Goal: Task Accomplishment & Management: Complete application form

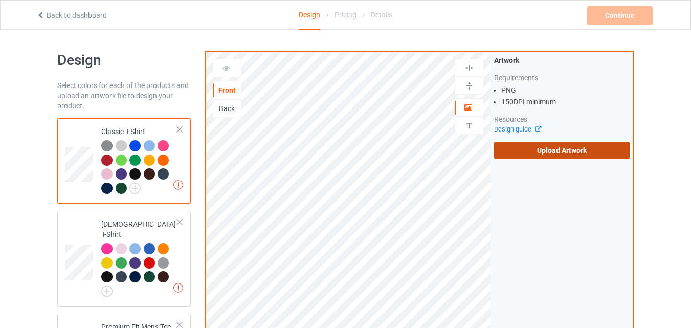
click at [541, 155] on label "Upload Artwork" at bounding box center [561, 150] width 135 height 17
click at [0, 0] on input "Upload Artwork" at bounding box center [0, 0] width 0 height 0
click at [539, 148] on label "Upload Artwork" at bounding box center [561, 150] width 135 height 17
click at [0, 0] on input "Upload Artwork" at bounding box center [0, 0] width 0 height 0
click at [558, 157] on label "Upload Artwork" at bounding box center [561, 150] width 135 height 17
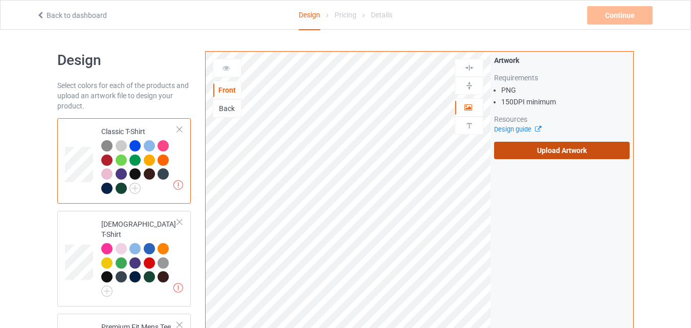
click at [0, 0] on input "Upload Artwork" at bounding box center [0, 0] width 0 height 0
click at [584, 152] on label "Upload Artwork" at bounding box center [561, 150] width 135 height 17
click at [0, 0] on input "Upload Artwork" at bounding box center [0, 0] width 0 height 0
click at [524, 149] on label "Upload Artwork" at bounding box center [561, 150] width 135 height 17
click at [0, 0] on input "Upload Artwork" at bounding box center [0, 0] width 0 height 0
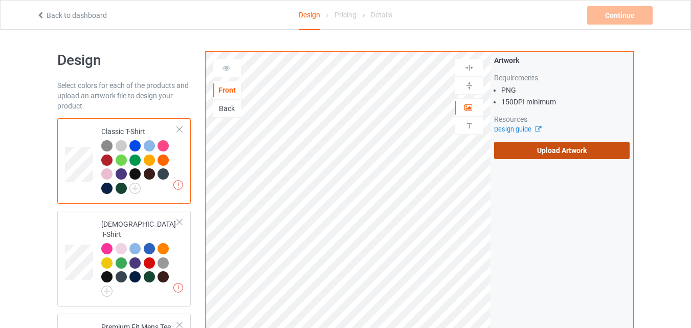
click at [535, 153] on label "Upload Artwork" at bounding box center [561, 150] width 135 height 17
click at [0, 0] on input "Upload Artwork" at bounding box center [0, 0] width 0 height 0
click at [532, 148] on label "Upload Artwork" at bounding box center [561, 150] width 135 height 17
click at [0, 0] on input "Upload Artwork" at bounding box center [0, 0] width 0 height 0
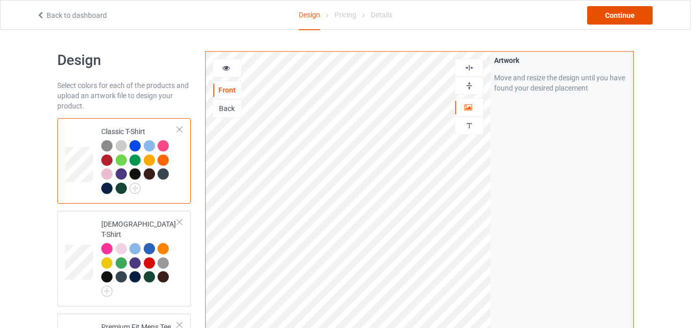
click at [624, 17] on div "Continue" at bounding box center [619, 15] width 65 height 18
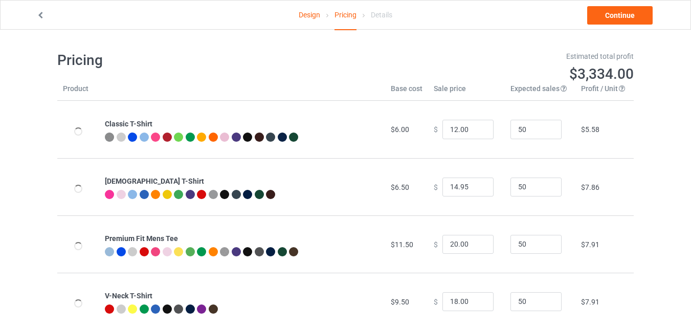
click at [304, 21] on link "Design" at bounding box center [308, 15] width 21 height 29
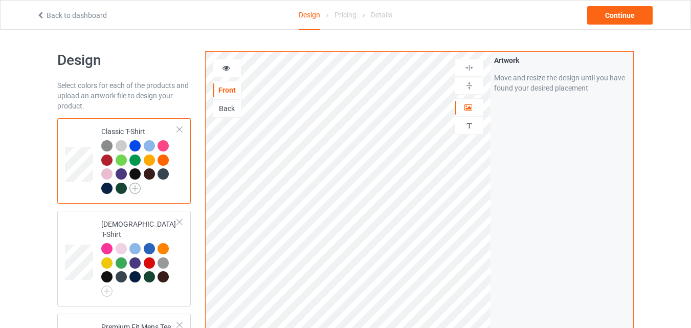
click at [130, 190] on img at bounding box center [134, 187] width 11 height 11
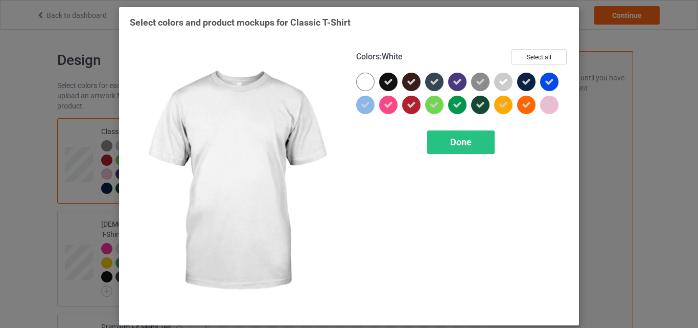
click at [361, 80] on div at bounding box center [365, 82] width 18 height 18
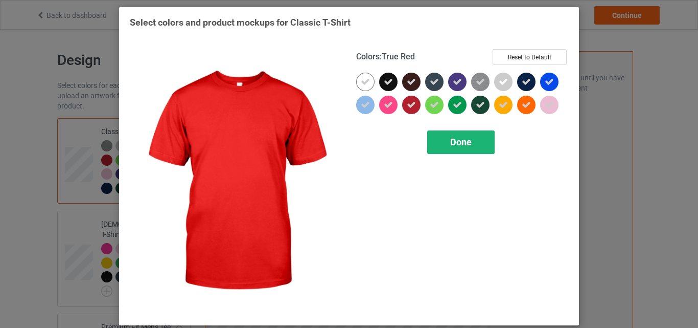
click at [464, 144] on span "Done" at bounding box center [460, 141] width 21 height 11
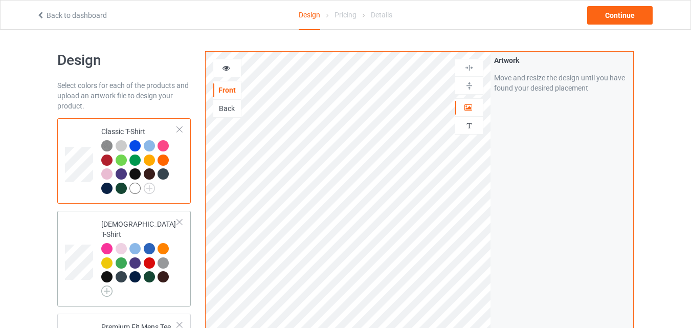
click at [108, 285] on img at bounding box center [106, 290] width 11 height 11
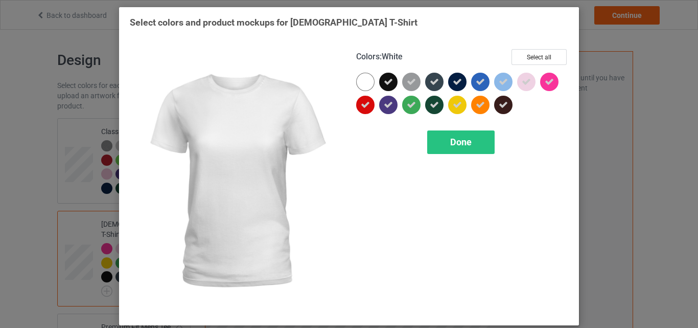
click at [368, 86] on div at bounding box center [365, 82] width 18 height 18
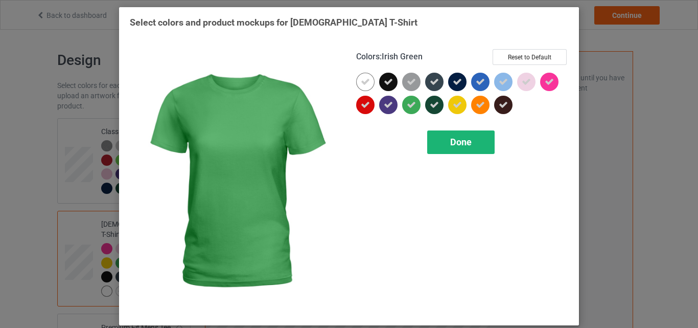
click at [463, 141] on span "Done" at bounding box center [460, 141] width 21 height 11
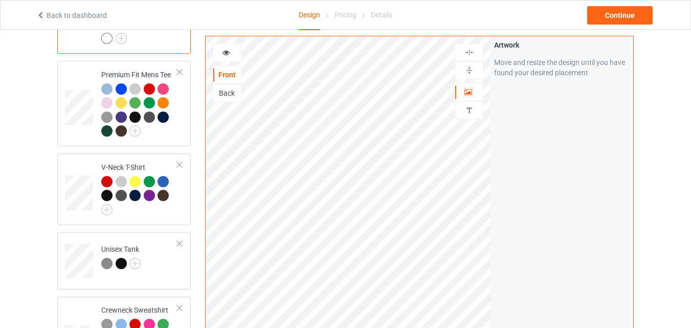
scroll to position [254, 0]
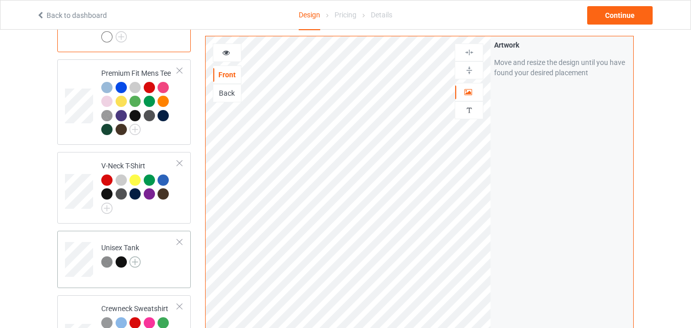
click at [137, 258] on img at bounding box center [134, 261] width 11 height 11
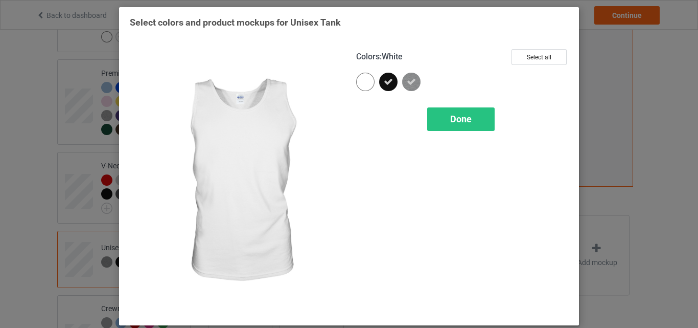
click at [360, 78] on div at bounding box center [365, 82] width 18 height 18
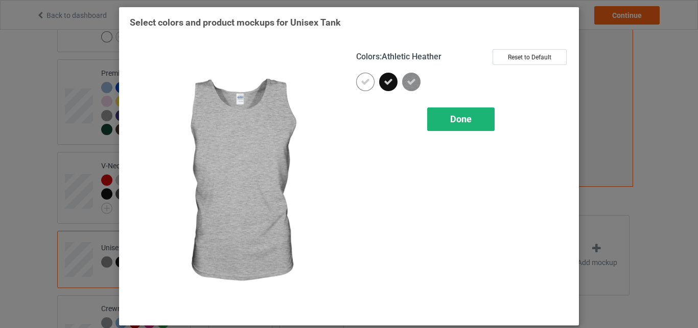
click at [456, 123] on span "Done" at bounding box center [460, 118] width 21 height 11
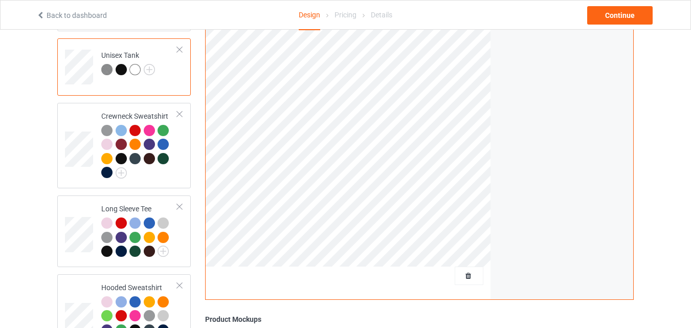
scroll to position [480, 0]
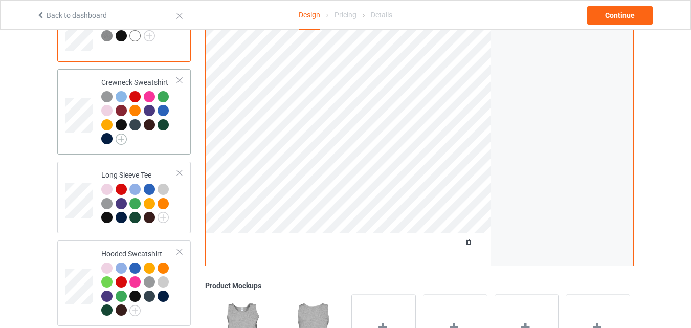
click at [122, 133] on img at bounding box center [121, 138] width 11 height 11
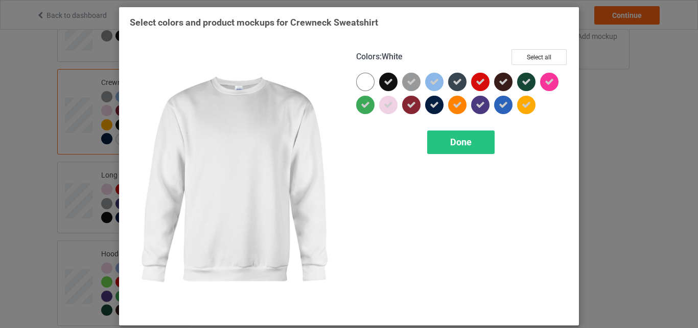
click at [363, 76] on div at bounding box center [365, 82] width 18 height 18
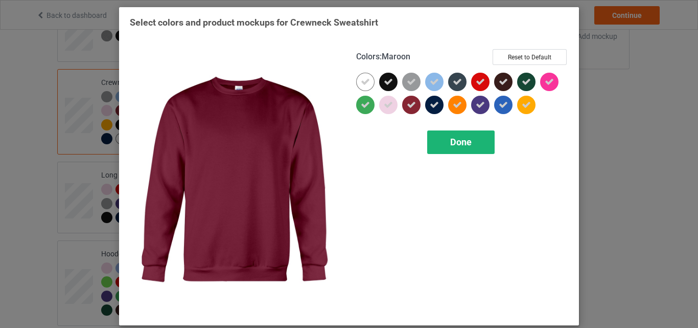
click at [477, 141] on div "Done" at bounding box center [460, 142] width 67 height 24
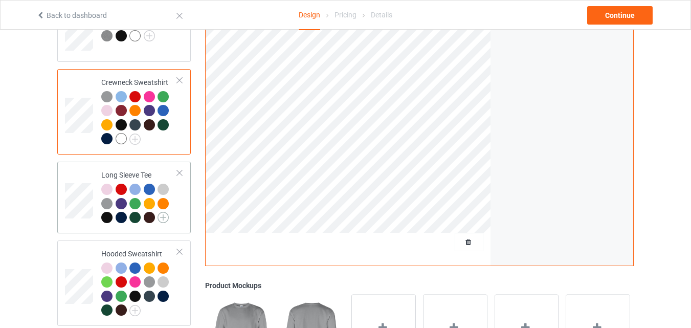
click at [167, 212] on img at bounding box center [162, 217] width 11 height 11
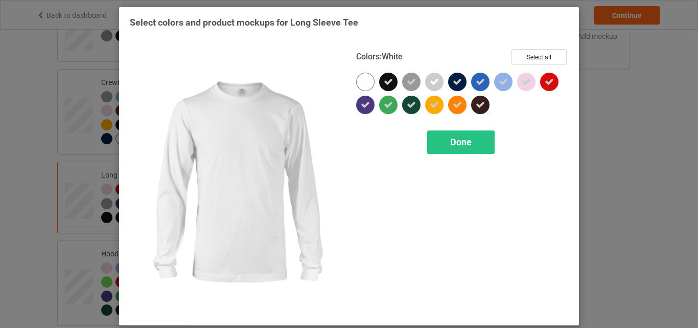
click at [361, 74] on div at bounding box center [365, 82] width 18 height 18
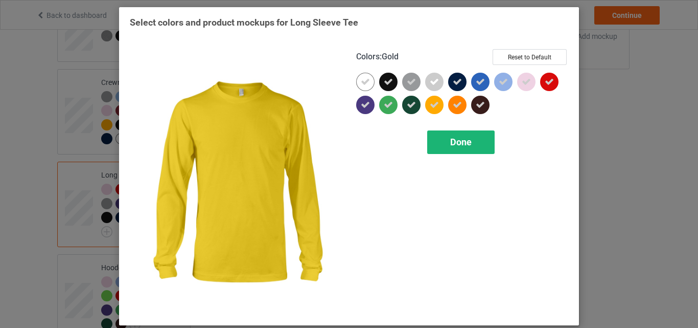
click at [462, 141] on span "Done" at bounding box center [460, 141] width 21 height 11
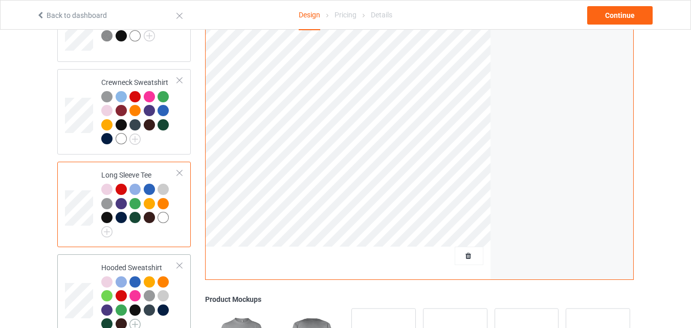
click at [135, 318] on img at bounding box center [134, 323] width 11 height 11
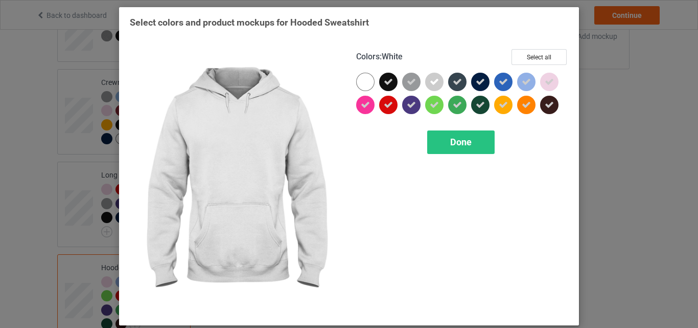
click at [370, 82] on div at bounding box center [365, 82] width 18 height 18
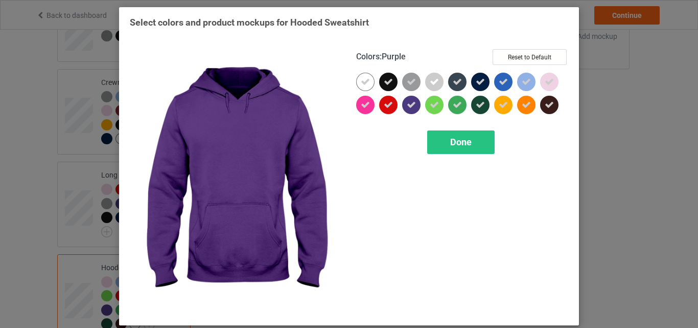
click at [433, 130] on div "Colors : Purple Reset to Default Done" at bounding box center [462, 182] width 226 height 280
click at [445, 141] on div "Done" at bounding box center [460, 142] width 67 height 24
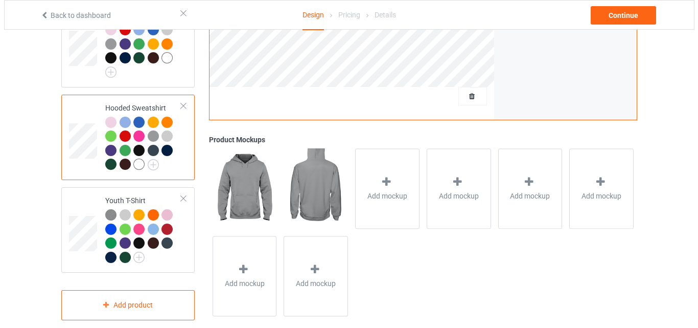
scroll to position [642, 0]
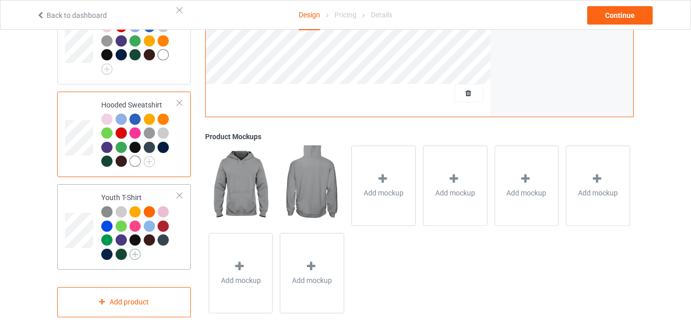
click at [137, 248] on img at bounding box center [134, 253] width 11 height 11
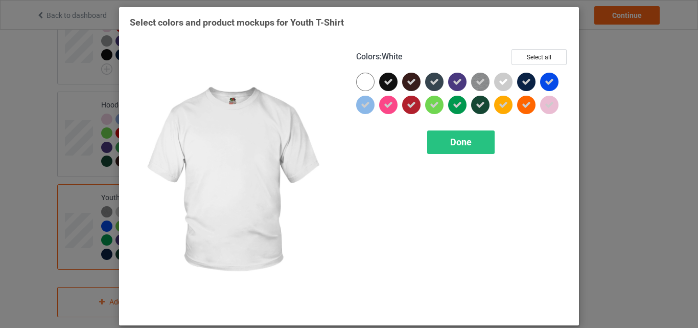
click at [370, 81] on div at bounding box center [365, 82] width 18 height 18
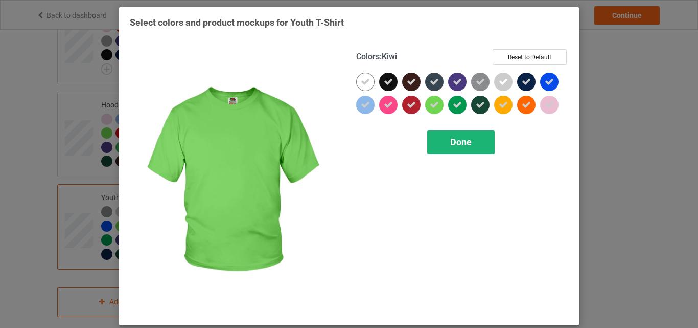
click at [453, 133] on div "Done" at bounding box center [460, 142] width 67 height 24
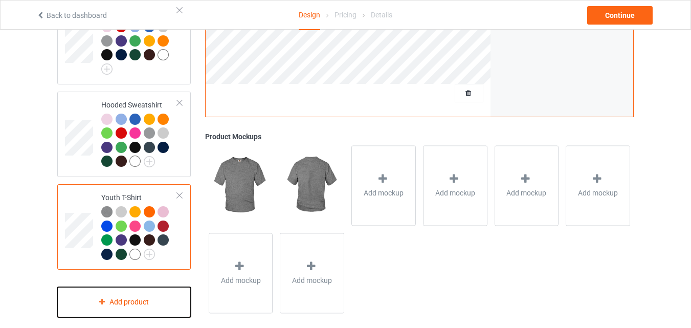
click at [144, 307] on div "Add product" at bounding box center [123, 302] width 133 height 30
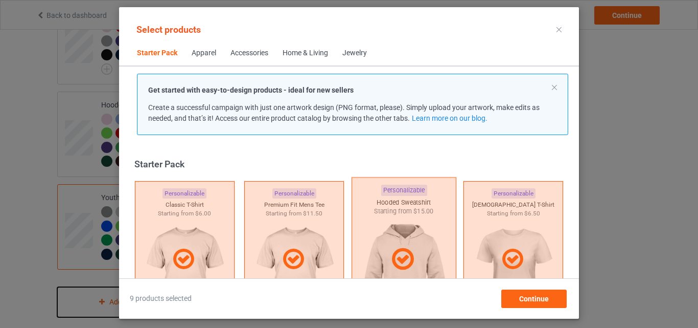
scroll to position [13, 0]
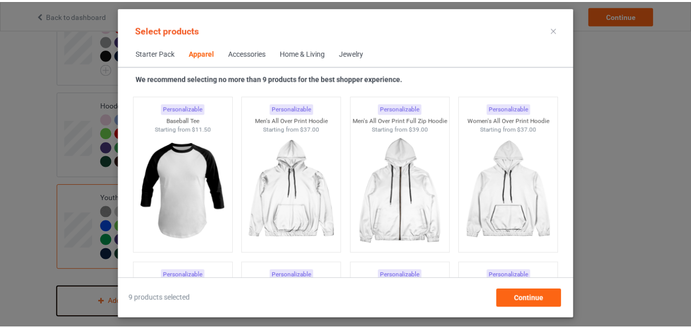
scroll to position [913, 0]
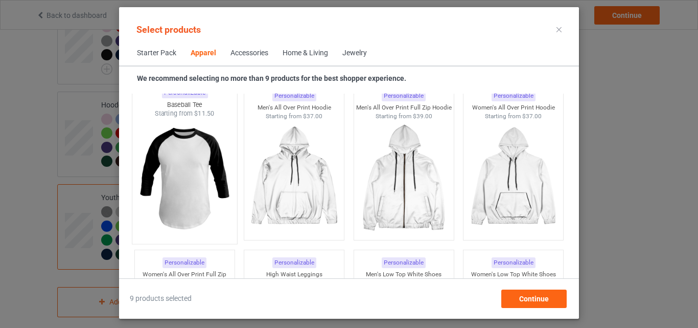
click at [172, 170] on img at bounding box center [184, 178] width 96 height 120
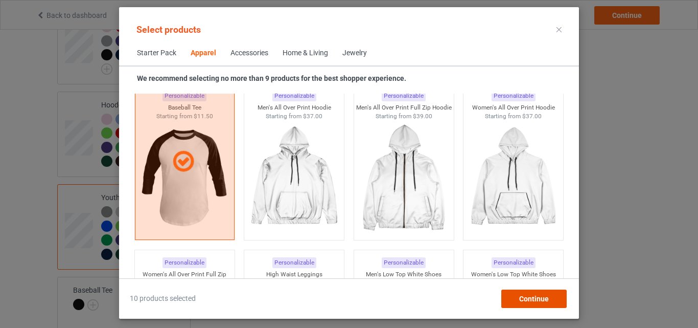
click at [538, 290] on div "Continue" at bounding box center [533, 298] width 65 height 18
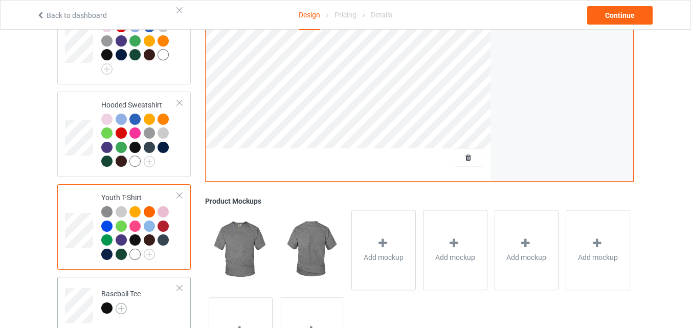
click at [120, 303] on img at bounding box center [121, 308] width 11 height 11
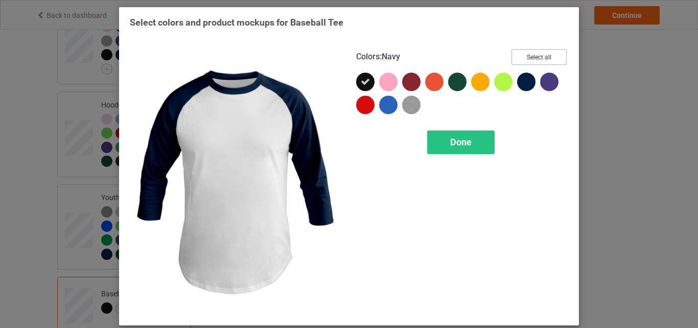
click at [540, 54] on button "Select all" at bounding box center [539, 57] width 55 height 16
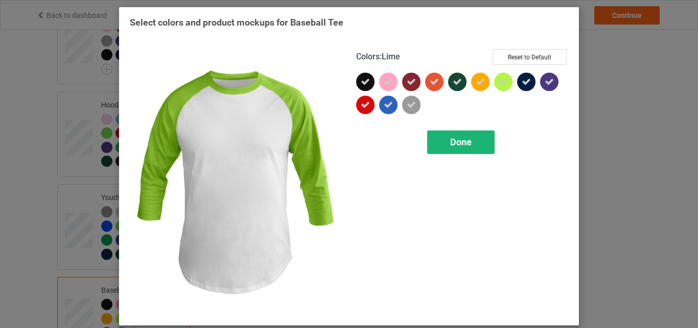
click at [473, 147] on div "Done" at bounding box center [460, 142] width 67 height 24
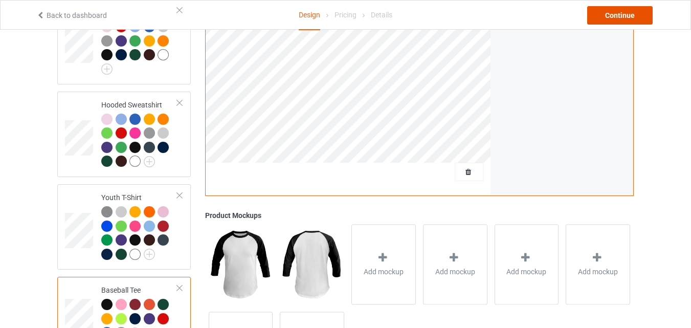
click at [637, 15] on div "Continue" at bounding box center [619, 15] width 65 height 18
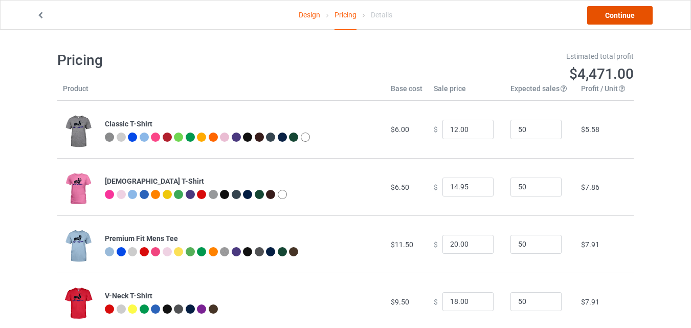
click at [637, 15] on link "Continue" at bounding box center [619, 15] width 65 height 18
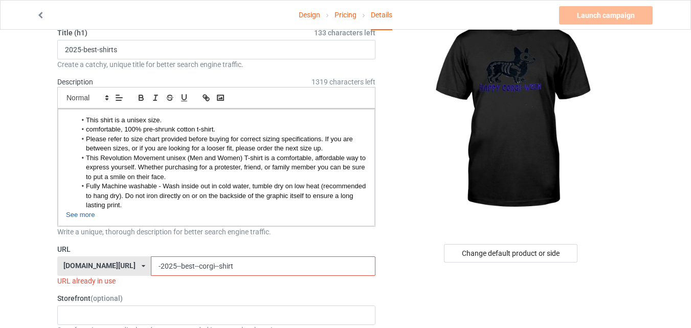
scroll to position [126, 0]
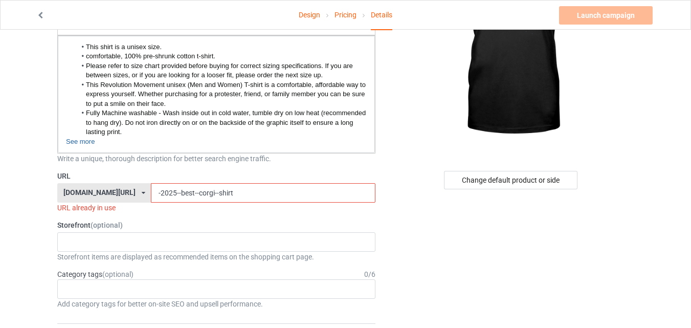
click at [225, 189] on input "-2025--best--corgi--shirt" at bounding box center [263, 192] width 224 height 19
click at [171, 190] on input "-2025--best--corgi--shirt" at bounding box center [263, 192] width 224 height 19
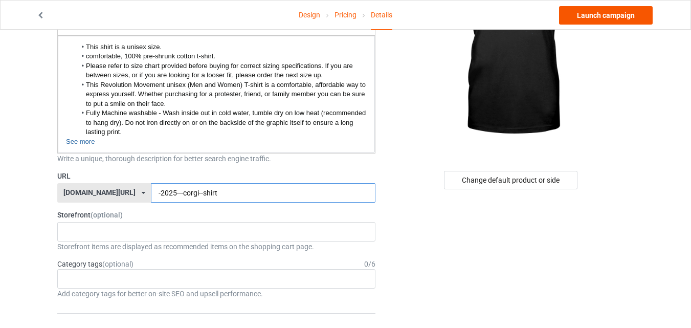
type input "-2025---corgi--shirt"
click at [629, 16] on link "Launch campaign" at bounding box center [606, 15] width 94 height 18
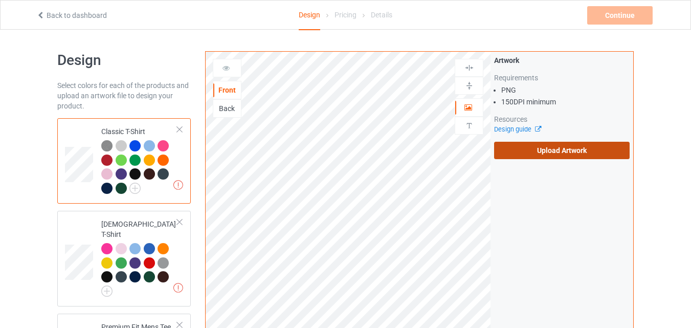
click at [552, 149] on label "Upload Artwork" at bounding box center [561, 150] width 135 height 17
click at [0, 0] on input "Upload Artwork" at bounding box center [0, 0] width 0 height 0
click at [546, 154] on label "Upload Artwork" at bounding box center [561, 150] width 135 height 17
click at [0, 0] on input "Upload Artwork" at bounding box center [0, 0] width 0 height 0
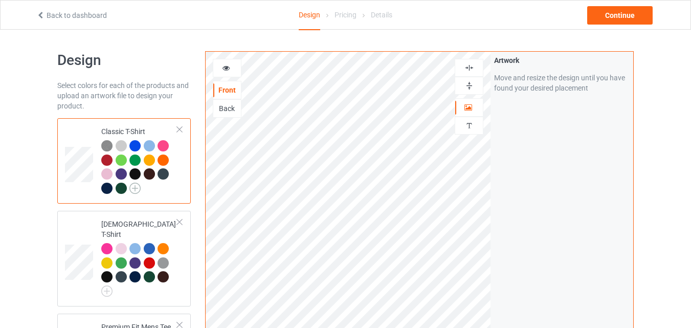
click at [137, 186] on img at bounding box center [134, 187] width 11 height 11
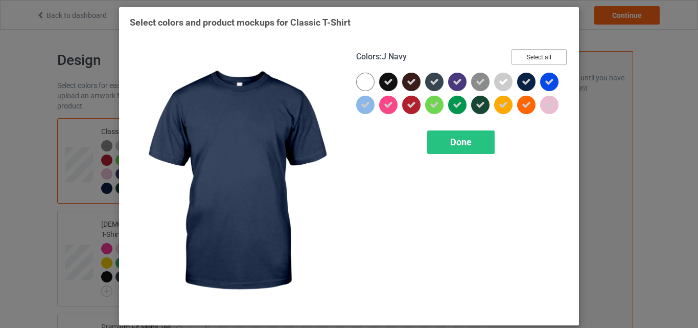
click at [545, 51] on button "Select all" at bounding box center [539, 57] width 55 height 16
click at [545, 51] on button "Reset to Default" at bounding box center [530, 57] width 74 height 16
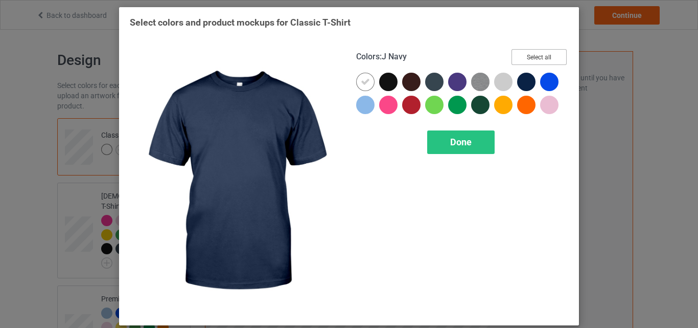
click at [545, 51] on button "Select all" at bounding box center [539, 57] width 55 height 16
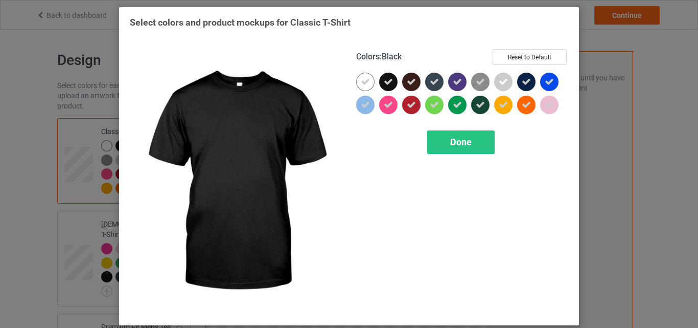
click at [391, 80] on div at bounding box center [388, 82] width 18 height 18
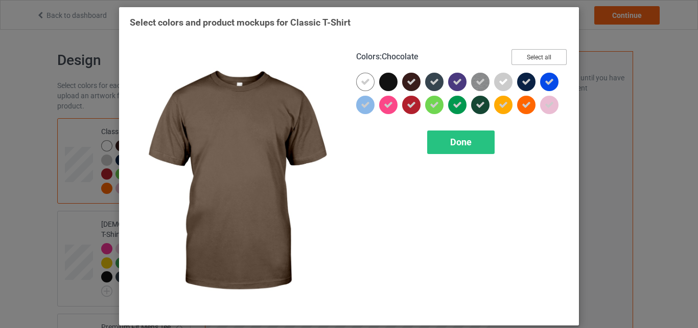
drag, startPoint x: 409, startPoint y: 82, endPoint x: 536, endPoint y: 60, distance: 128.7
click at [536, 60] on div "Colors : Chocolate Select all Done" at bounding box center [462, 182] width 226 height 280
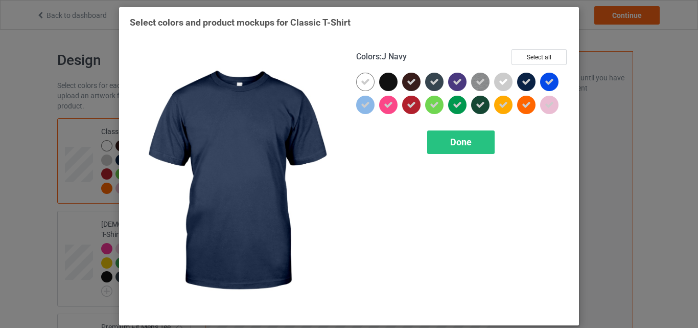
click at [527, 78] on div at bounding box center [526, 82] width 18 height 18
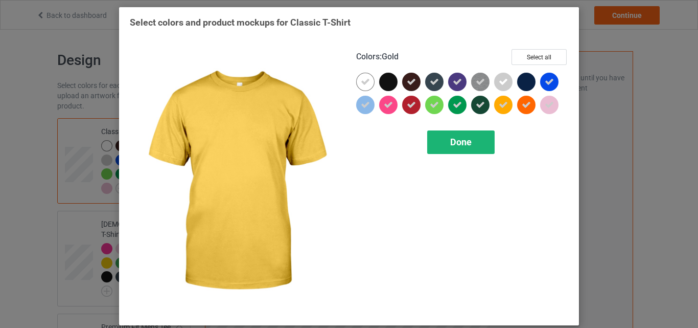
click at [460, 143] on span "Done" at bounding box center [460, 141] width 21 height 11
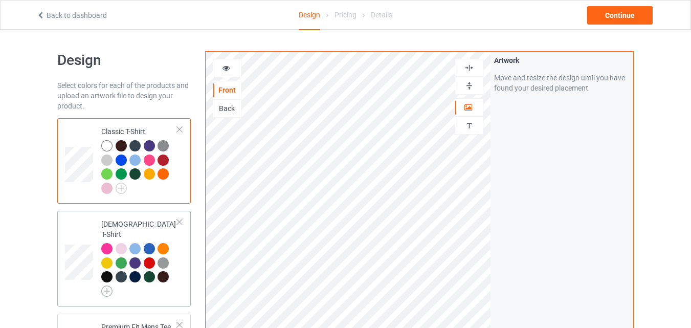
click at [107, 285] on img at bounding box center [106, 290] width 11 height 11
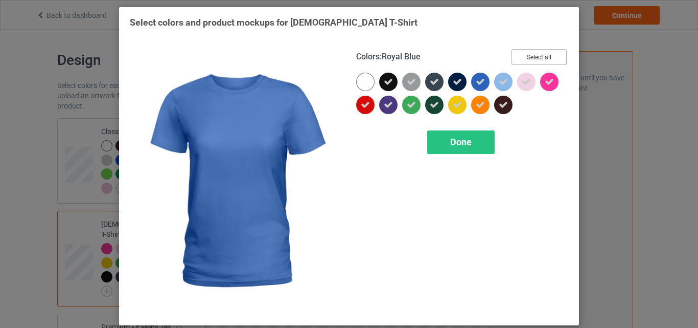
click at [528, 60] on button "Select all" at bounding box center [539, 57] width 55 height 16
click at [528, 60] on button "Reset to Default" at bounding box center [530, 57] width 74 height 16
click at [528, 60] on button "Select all" at bounding box center [539, 57] width 55 height 16
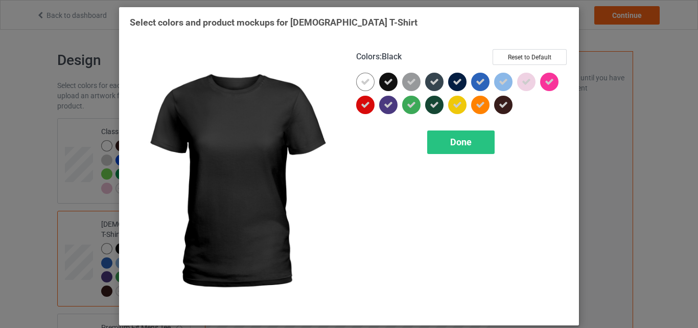
click at [387, 87] on div at bounding box center [388, 82] width 18 height 18
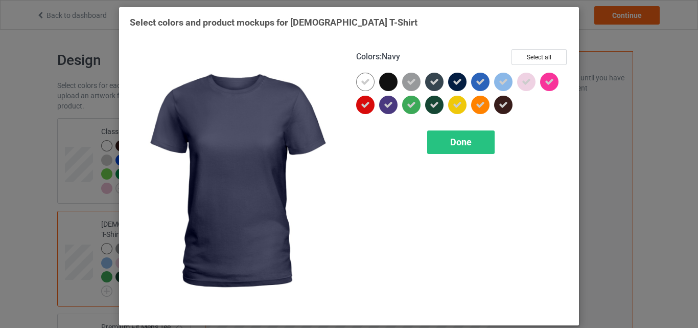
click at [465, 87] on div at bounding box center [459, 84] width 23 height 23
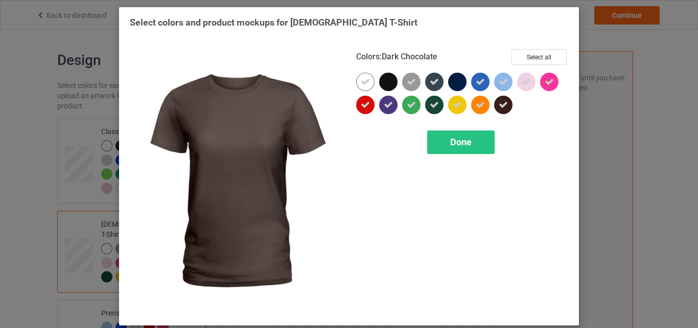
click at [499, 106] on icon at bounding box center [503, 104] width 9 height 9
click at [453, 157] on div "Colors : Dark Chocolate Select all Done" at bounding box center [462, 182] width 226 height 280
click at [476, 143] on div "Done" at bounding box center [460, 142] width 67 height 24
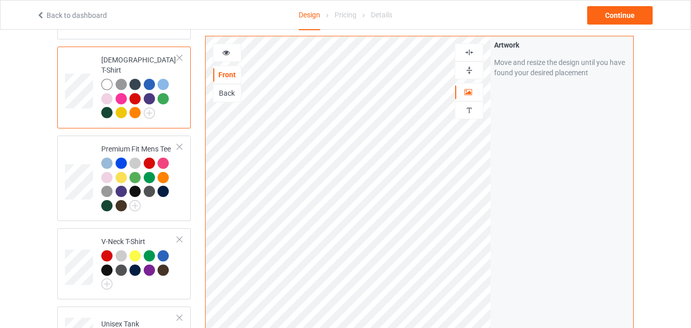
scroll to position [233, 0]
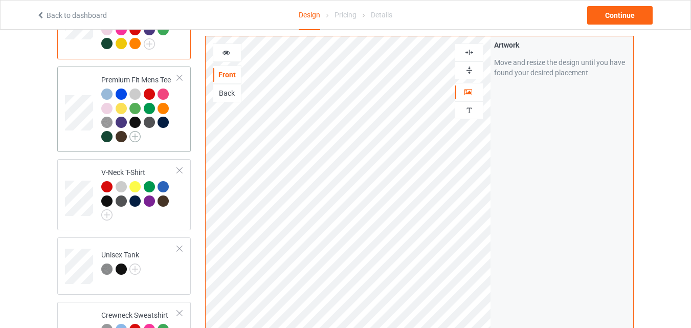
click at [135, 131] on img at bounding box center [134, 136] width 11 height 11
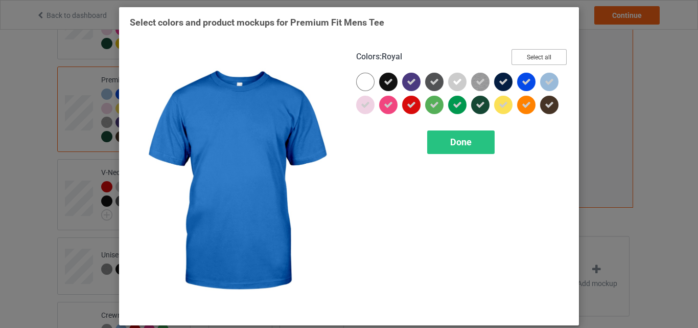
click at [553, 51] on button "Select all" at bounding box center [539, 57] width 55 height 16
click at [553, 51] on button "Reset to Default" at bounding box center [530, 57] width 74 height 16
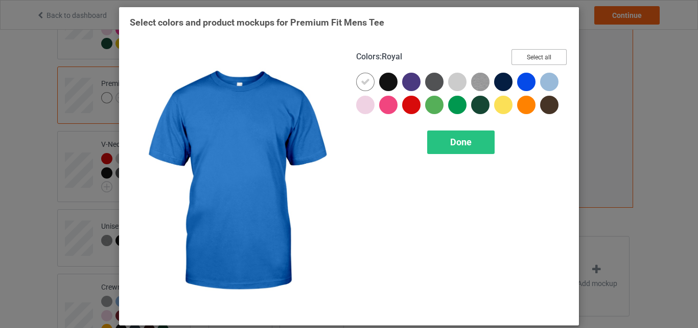
click at [553, 51] on button "Select all" at bounding box center [539, 57] width 55 height 16
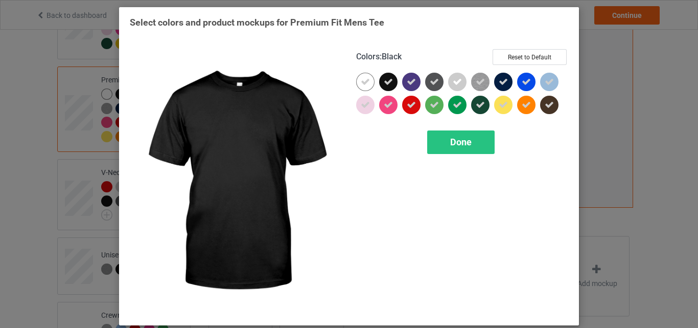
click at [385, 81] on icon at bounding box center [388, 81] width 9 height 9
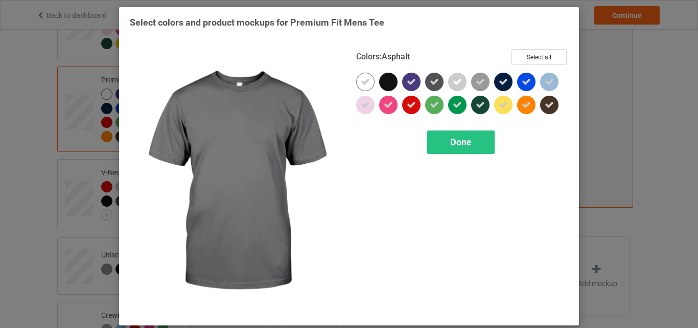
click at [433, 88] on div at bounding box center [434, 82] width 18 height 18
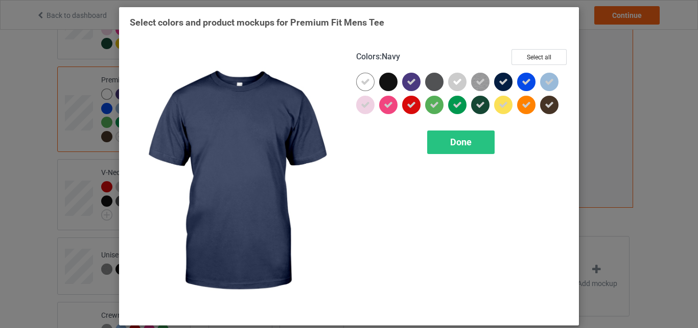
click at [494, 86] on div at bounding box center [503, 82] width 18 height 18
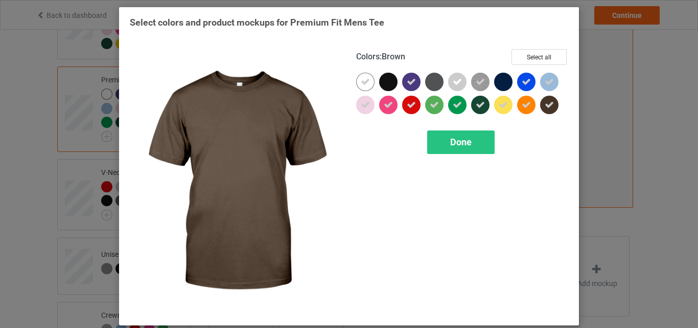
click at [555, 103] on div at bounding box center [549, 105] width 18 height 18
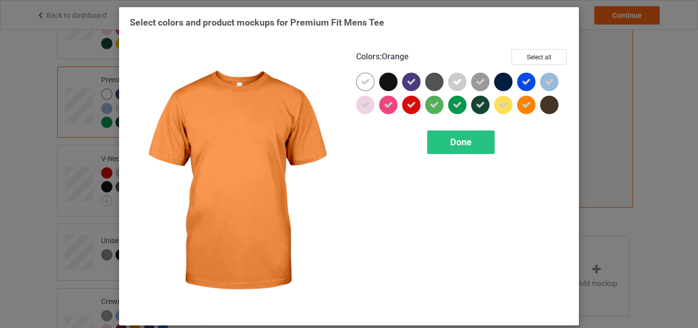
click at [480, 129] on div "Colors : Orange Select all Done" at bounding box center [462, 182] width 226 height 280
click at [470, 139] on div "Done" at bounding box center [460, 142] width 67 height 24
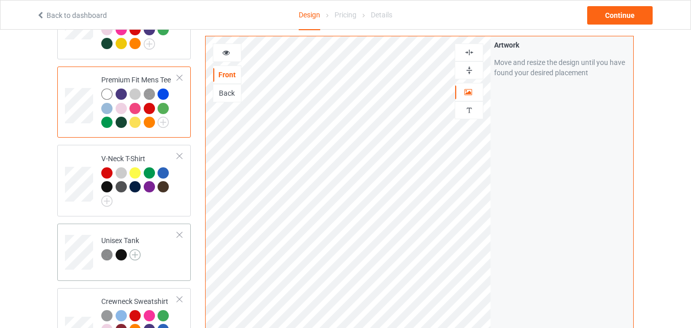
click at [134, 249] on img at bounding box center [134, 254] width 11 height 11
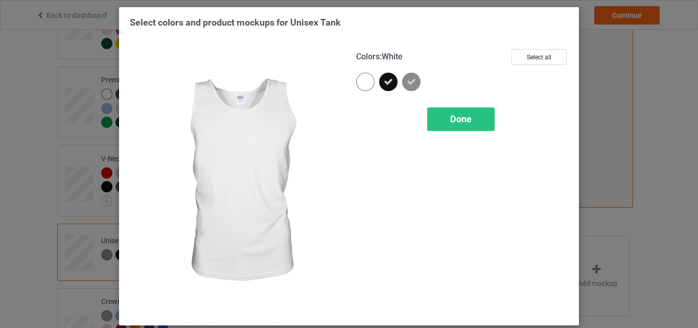
click at [364, 84] on div at bounding box center [365, 82] width 18 height 18
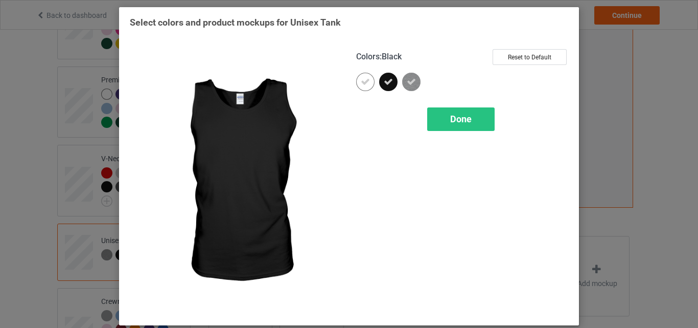
click at [392, 84] on div at bounding box center [388, 82] width 18 height 18
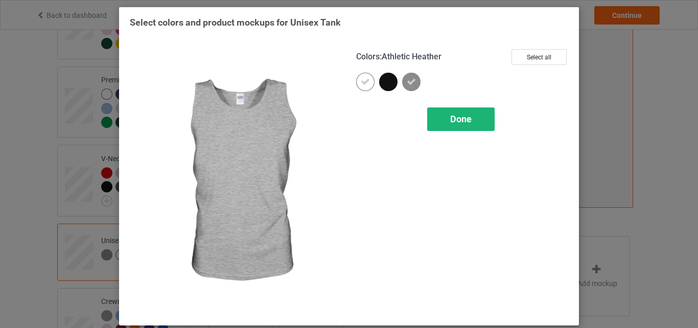
click at [450, 114] on span "Done" at bounding box center [460, 118] width 21 height 11
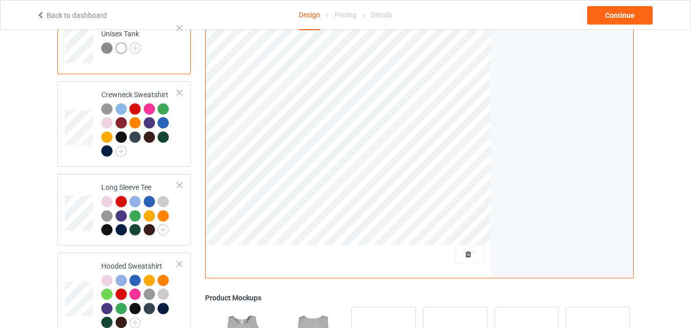
scroll to position [441, 0]
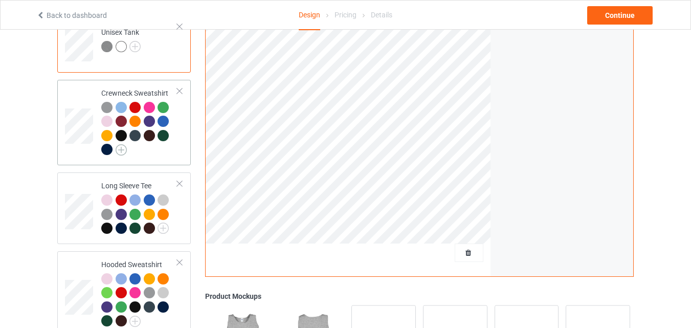
click at [122, 144] on img at bounding box center [121, 149] width 11 height 11
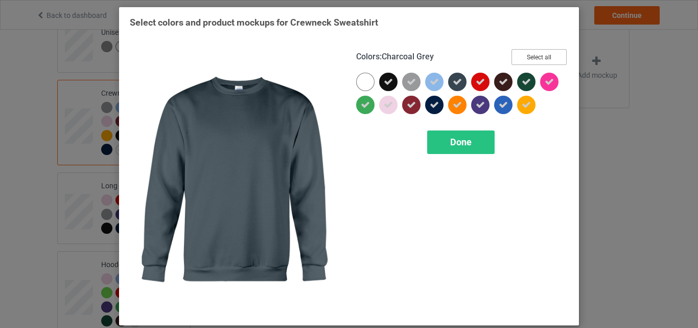
click at [545, 56] on button "Select all" at bounding box center [539, 57] width 55 height 16
click at [545, 56] on button "Reset to Default" at bounding box center [530, 57] width 74 height 16
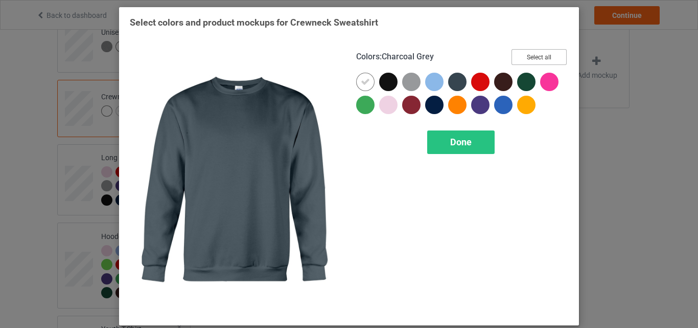
click at [545, 56] on button "Select all" at bounding box center [539, 57] width 55 height 16
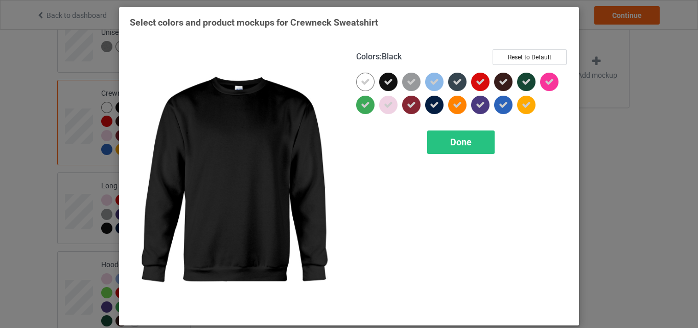
click at [384, 80] on icon at bounding box center [388, 81] width 9 height 9
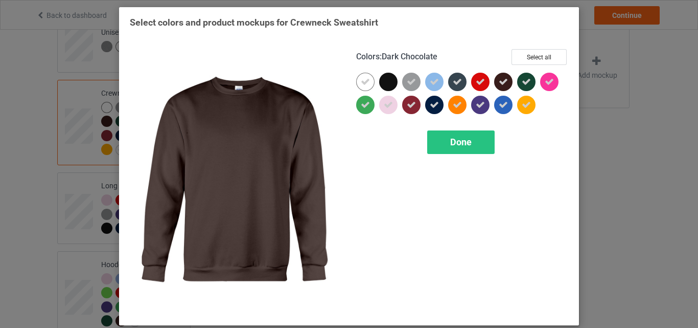
click at [499, 88] on div at bounding box center [503, 82] width 18 height 18
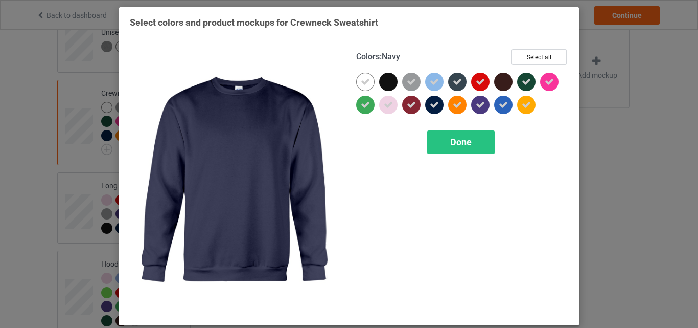
click at [430, 103] on icon at bounding box center [434, 104] width 9 height 9
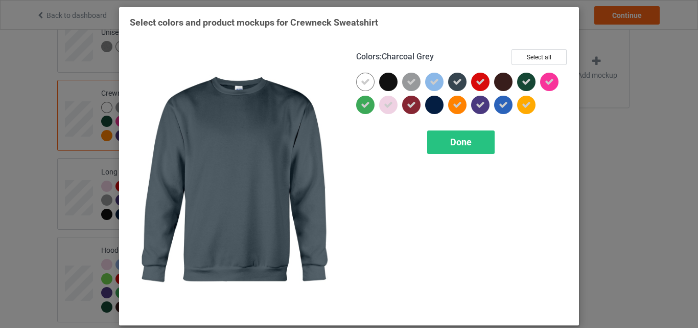
click at [458, 83] on div at bounding box center [457, 82] width 18 height 18
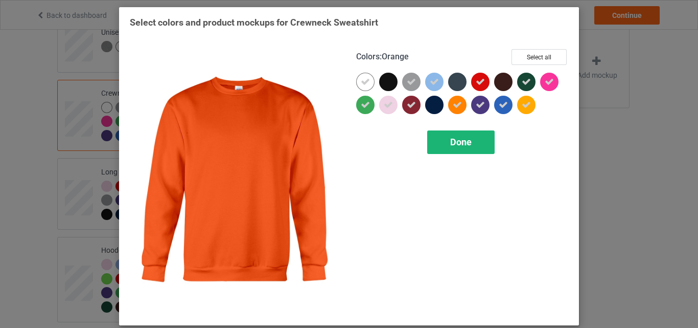
click at [469, 150] on div "Done" at bounding box center [460, 142] width 67 height 24
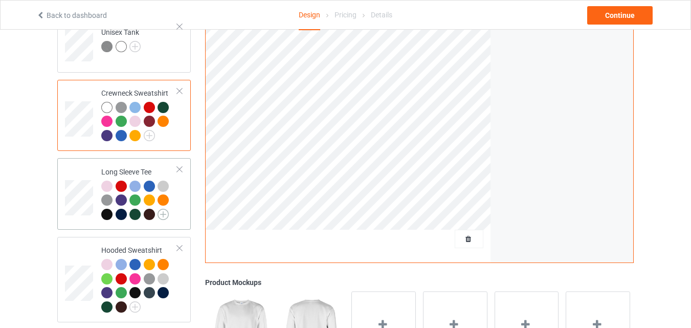
click at [164, 209] on img at bounding box center [162, 214] width 11 height 11
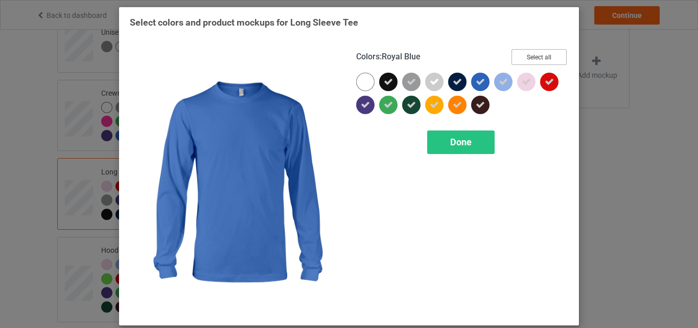
click at [545, 59] on button "Select all" at bounding box center [539, 57] width 55 height 16
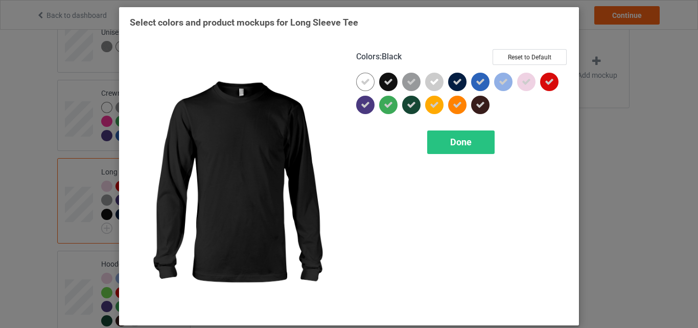
click at [389, 79] on icon at bounding box center [388, 81] width 9 height 9
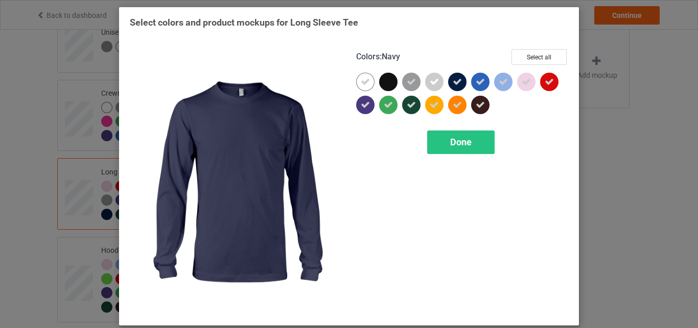
click at [457, 83] on icon at bounding box center [457, 81] width 9 height 9
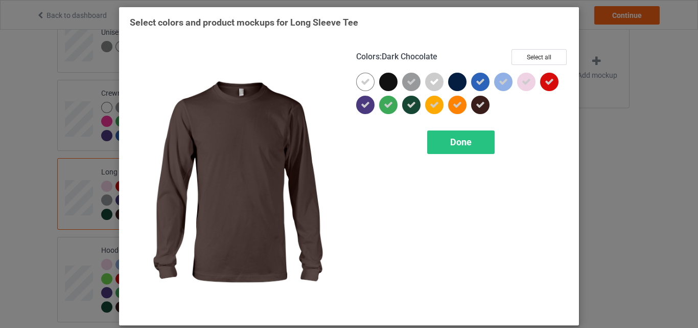
drag, startPoint x: 472, startPoint y: 96, endPoint x: 477, endPoint y: 101, distance: 6.9
click at [477, 101] on div at bounding box center [482, 107] width 23 height 23
drag, startPoint x: 477, startPoint y: 101, endPoint x: 461, endPoint y: 132, distance: 35.0
click at [461, 132] on div "Colors : Dark Chocolate Select all Done" at bounding box center [462, 182] width 226 height 280
click at [466, 144] on span "Done" at bounding box center [460, 141] width 21 height 11
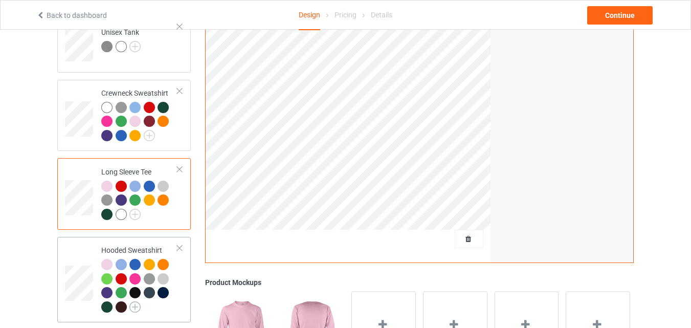
click at [134, 301] on img at bounding box center [134, 306] width 11 height 11
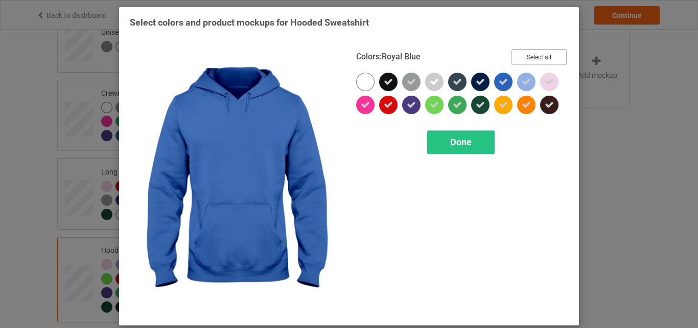
click at [544, 51] on button "Select all" at bounding box center [539, 57] width 55 height 16
click at [544, 51] on button "Reset to Default" at bounding box center [530, 57] width 74 height 16
click at [544, 51] on button "Select all" at bounding box center [539, 57] width 55 height 16
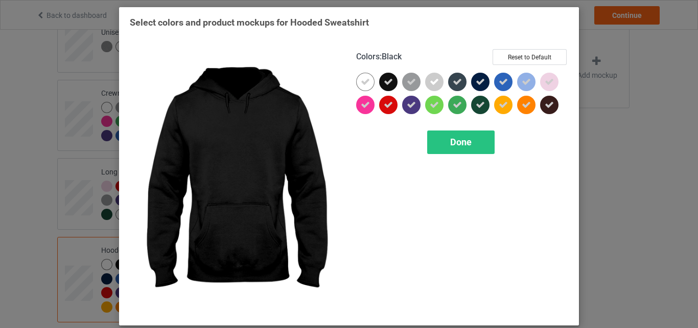
click at [379, 87] on div at bounding box center [388, 82] width 18 height 18
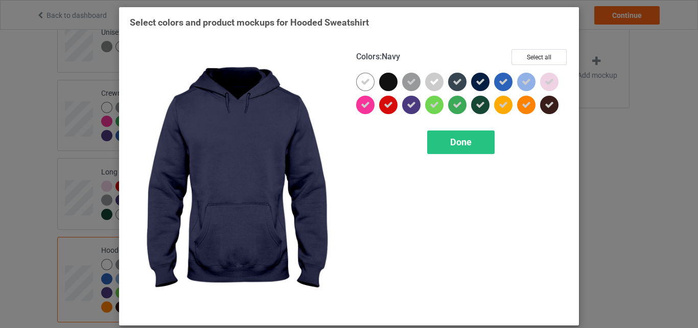
click at [476, 84] on icon at bounding box center [480, 81] width 9 height 9
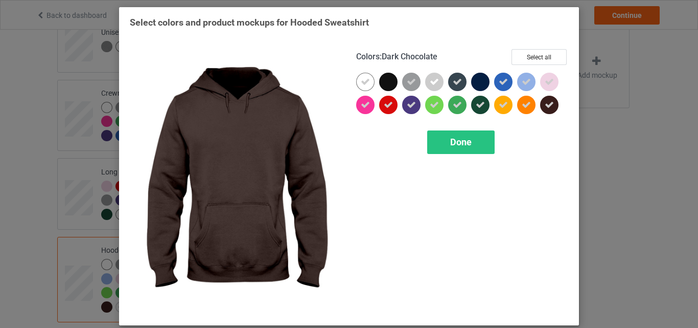
click at [544, 99] on div at bounding box center [549, 105] width 18 height 18
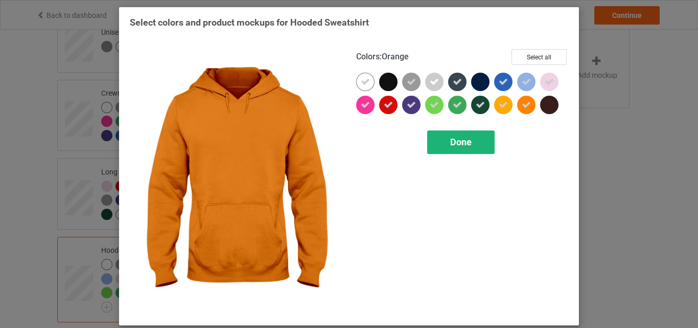
click at [471, 136] on div "Done" at bounding box center [460, 142] width 67 height 24
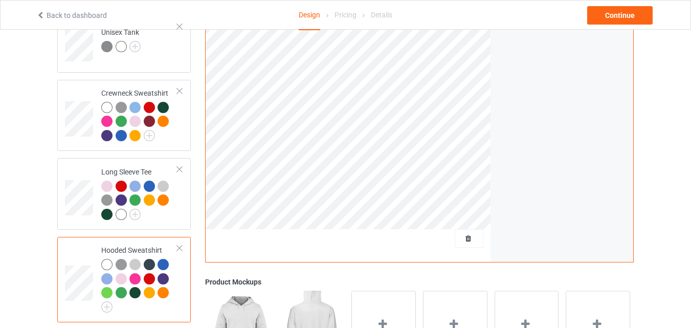
scroll to position [549, 0]
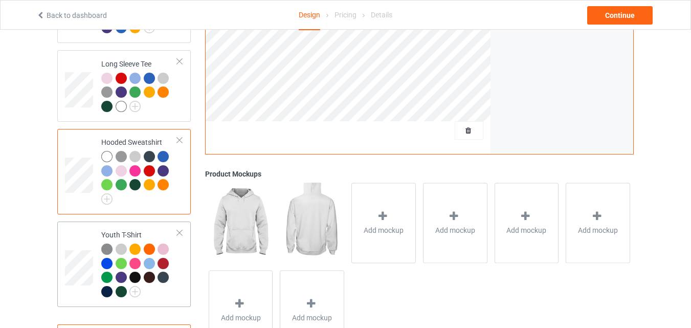
click at [137, 290] on div at bounding box center [139, 271] width 76 height 56
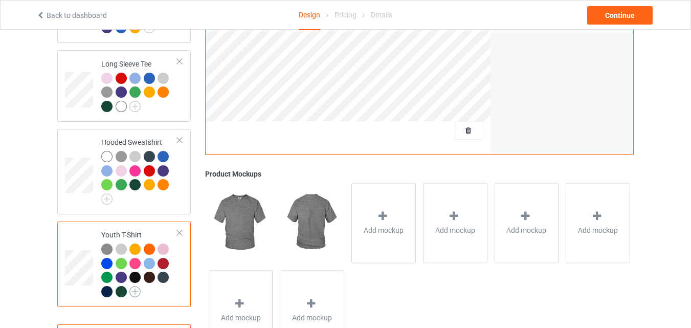
click at [135, 286] on img at bounding box center [134, 291] width 11 height 11
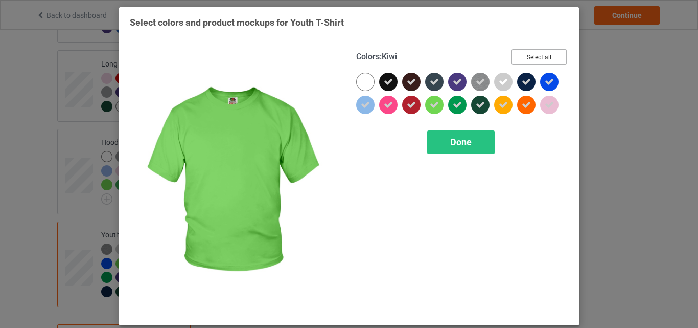
click at [539, 49] on button "Select all" at bounding box center [539, 57] width 55 height 16
click at [539, 49] on button "Reset to Default" at bounding box center [530, 57] width 74 height 16
click at [539, 49] on button "Select all" at bounding box center [539, 57] width 55 height 16
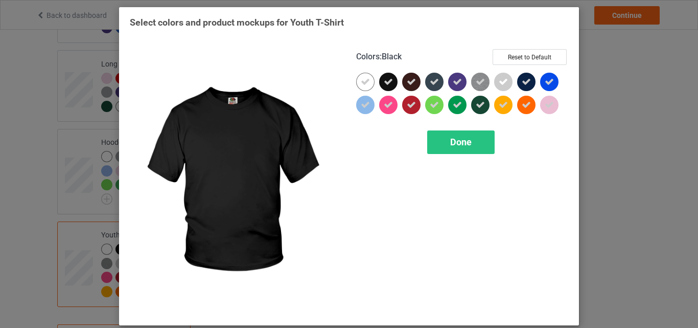
drag, startPoint x: 381, startPoint y: 83, endPoint x: 420, endPoint y: 82, distance: 38.8
click at [420, 82] on div at bounding box center [462, 96] width 212 height 46
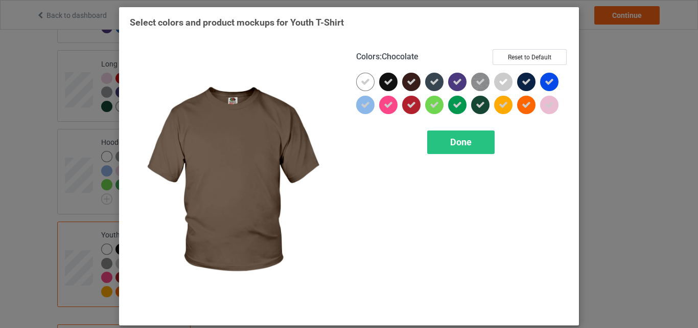
click at [420, 82] on div at bounding box center [413, 84] width 23 height 23
click at [402, 84] on div at bounding box center [411, 82] width 18 height 18
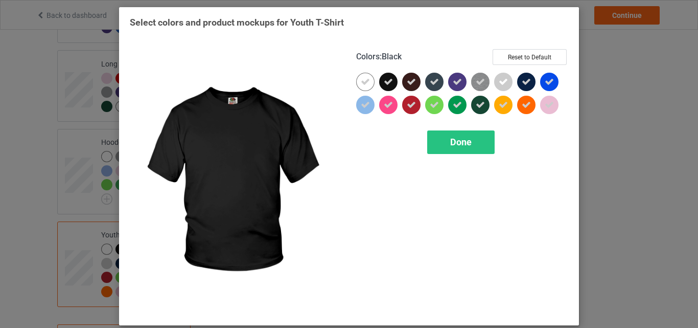
drag, startPoint x: 389, startPoint y: 84, endPoint x: 404, endPoint y: 84, distance: 14.3
click at [404, 84] on div at bounding box center [462, 96] width 212 height 46
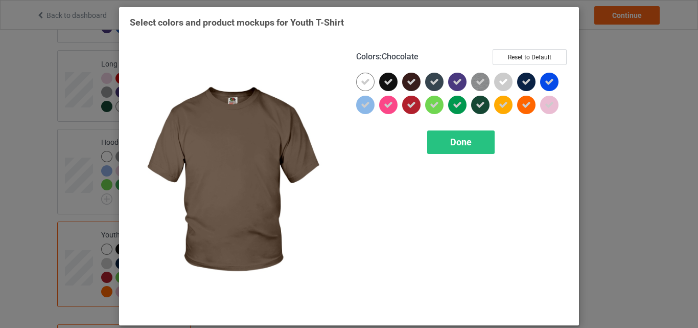
click at [407, 84] on icon at bounding box center [411, 81] width 9 height 9
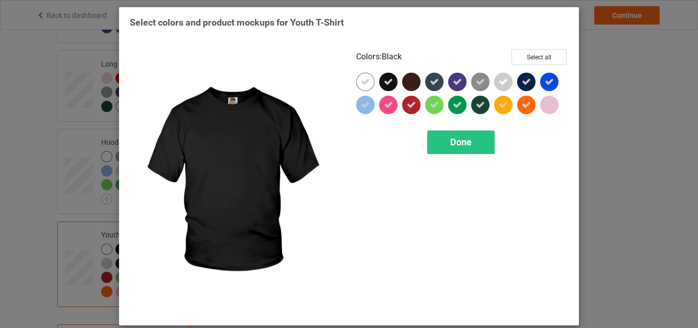
click at [387, 82] on icon at bounding box center [388, 81] width 9 height 9
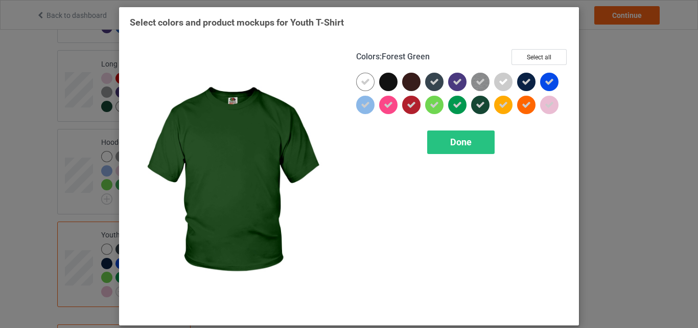
click at [476, 103] on icon at bounding box center [480, 104] width 9 height 9
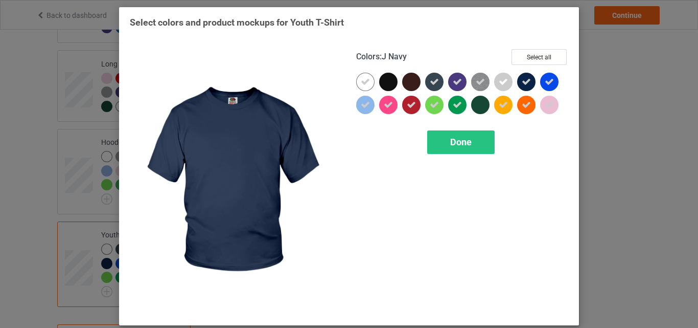
click at [534, 75] on div at bounding box center [528, 84] width 23 height 23
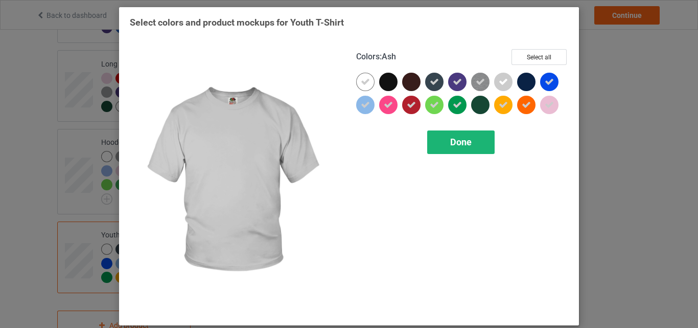
click at [458, 142] on span "Done" at bounding box center [460, 141] width 21 height 11
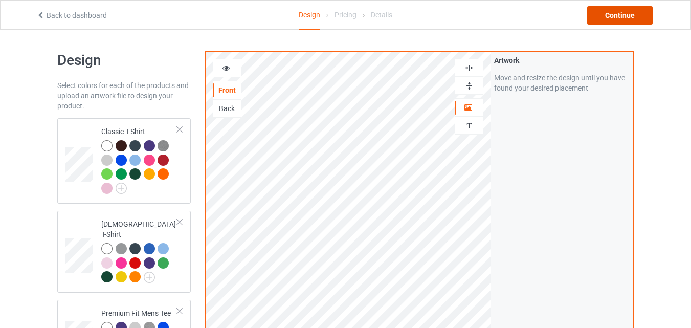
click at [624, 18] on div "Continue" at bounding box center [619, 15] width 65 height 18
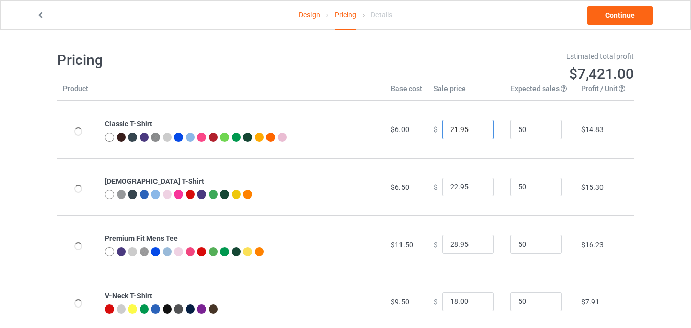
click at [476, 133] on input "21.95" at bounding box center [467, 129] width 51 height 19
click at [476, 133] on input "20.95" at bounding box center [467, 129] width 51 height 19
click at [476, 133] on input "19.95" at bounding box center [467, 129] width 51 height 19
click at [476, 133] on input "18.95" at bounding box center [467, 129] width 51 height 19
click at [476, 133] on input "17.95" at bounding box center [467, 129] width 51 height 19
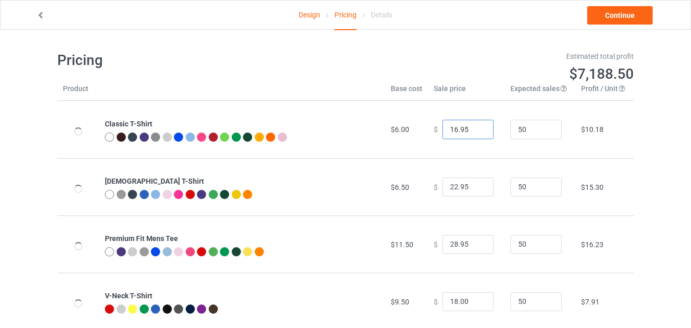
click at [476, 133] on input "16.95" at bounding box center [467, 129] width 51 height 19
click at [476, 133] on input "15.95" at bounding box center [467, 129] width 51 height 19
click at [476, 133] on input "14.95" at bounding box center [467, 129] width 51 height 19
type input "13.95"
click at [476, 133] on input "13.95" at bounding box center [467, 129] width 51 height 19
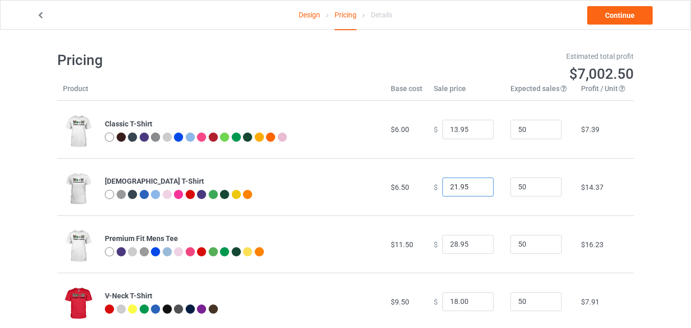
click at [474, 188] on input "21.95" at bounding box center [467, 186] width 51 height 19
click at [474, 188] on input "20.95" at bounding box center [467, 186] width 51 height 19
click at [474, 188] on input "19.95" at bounding box center [467, 186] width 51 height 19
click at [474, 188] on input "18.95" at bounding box center [467, 186] width 51 height 19
click at [474, 188] on input "17.95" at bounding box center [467, 186] width 51 height 19
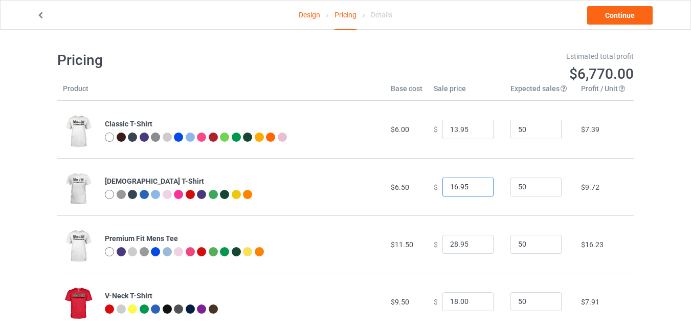
click at [474, 188] on input "16.95" at bounding box center [467, 186] width 51 height 19
click at [474, 188] on input "15.95" at bounding box center [467, 186] width 51 height 19
type input "14.95"
click at [474, 188] on input "14.95" at bounding box center [467, 186] width 51 height 19
click at [474, 248] on input "27.95" at bounding box center [467, 244] width 51 height 19
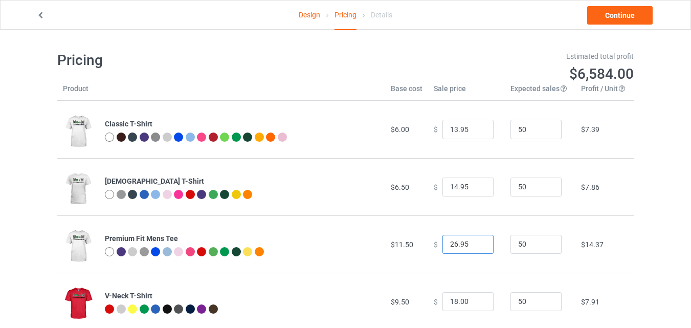
click at [474, 248] on input "26.95" at bounding box center [467, 244] width 51 height 19
click at [474, 248] on input "25.95" at bounding box center [467, 244] width 51 height 19
click at [474, 248] on input "24.95" at bounding box center [467, 244] width 51 height 19
click at [474, 248] on input "23.95" at bounding box center [467, 244] width 51 height 19
click at [474, 248] on input "22.95" at bounding box center [467, 244] width 51 height 19
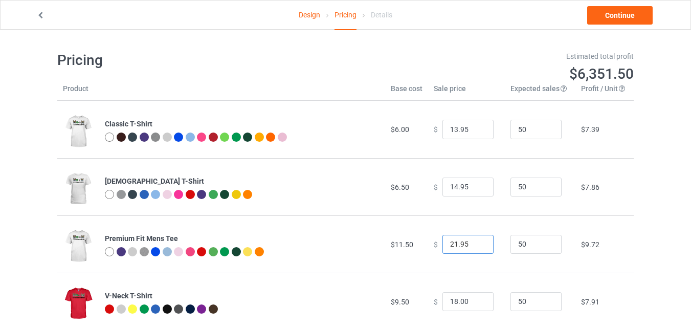
click at [474, 248] on input "21.95" at bounding box center [467, 244] width 51 height 19
click at [474, 248] on input "20.95" at bounding box center [467, 244] width 51 height 19
type input "19.95"
click at [474, 248] on input "19.95" at bounding box center [467, 244] width 51 height 19
click at [476, 304] on input "17" at bounding box center [467, 301] width 51 height 19
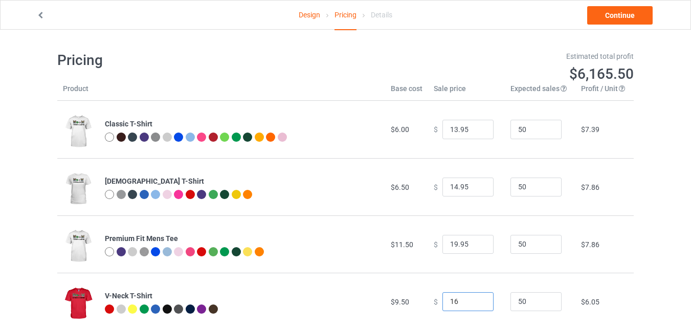
click at [476, 304] on input "16" at bounding box center [467, 301] width 51 height 19
click at [476, 304] on input "15" at bounding box center [467, 301] width 51 height 19
click at [476, 304] on input "14" at bounding box center [467, 301] width 51 height 19
click at [476, 300] on input "13" at bounding box center [467, 301] width 51 height 19
click at [476, 300] on input "14" at bounding box center [467, 301] width 51 height 19
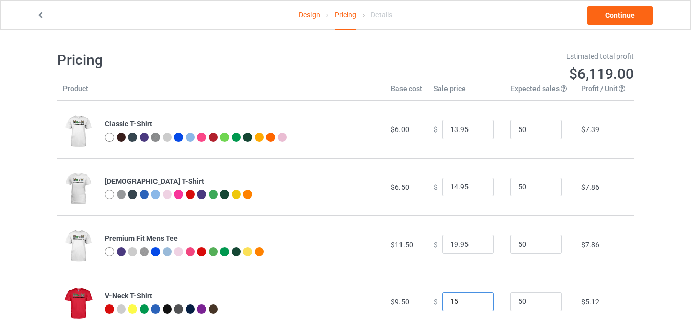
click at [476, 300] on input "15" at bounding box center [467, 301] width 51 height 19
click at [476, 300] on input "16" at bounding box center [467, 301] width 51 height 19
click at [476, 300] on input "17" at bounding box center [467, 301] width 51 height 19
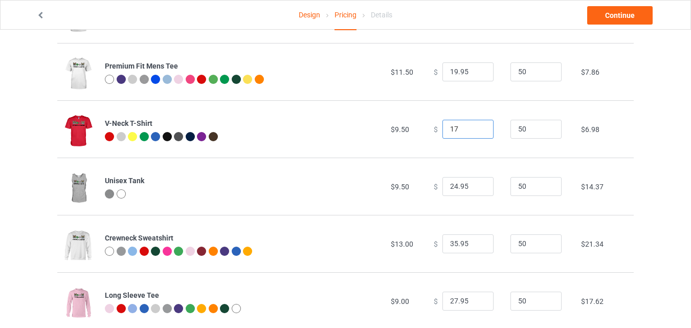
scroll to position [176, 0]
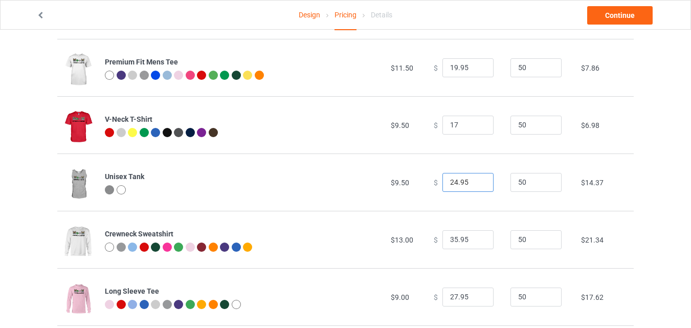
type input "17.00"
click at [477, 186] on input "23.95" at bounding box center [467, 182] width 51 height 19
click at [477, 186] on input "22.95" at bounding box center [467, 182] width 51 height 19
click at [477, 186] on input "21.95" at bounding box center [467, 182] width 51 height 19
click at [477, 186] on input "20.95" at bounding box center [467, 182] width 51 height 19
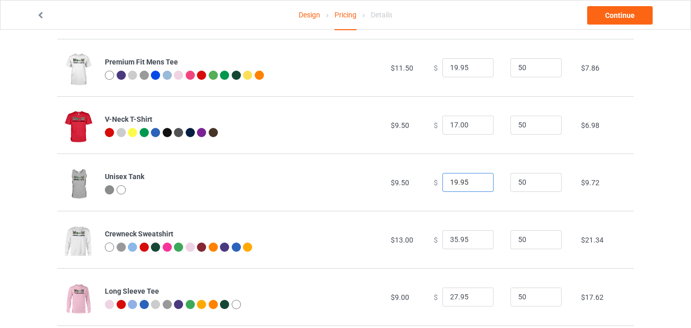
click at [477, 186] on input "19.95" at bounding box center [467, 182] width 51 height 19
click at [477, 186] on input "18.95" at bounding box center [467, 182] width 51 height 19
type input "17.95"
click at [477, 186] on input "17.95" at bounding box center [467, 182] width 51 height 19
click at [476, 242] on input "34.95" at bounding box center [467, 239] width 51 height 19
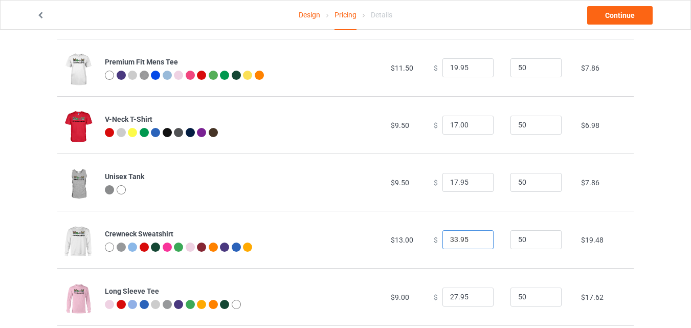
click at [476, 242] on input "33.95" at bounding box center [467, 239] width 51 height 19
click at [476, 242] on input "32.95" at bounding box center [467, 239] width 51 height 19
click at [476, 242] on input "31.95" at bounding box center [467, 239] width 51 height 19
click at [476, 242] on input "30.95" at bounding box center [467, 239] width 51 height 19
click at [476, 242] on input "29.95" at bounding box center [467, 239] width 51 height 19
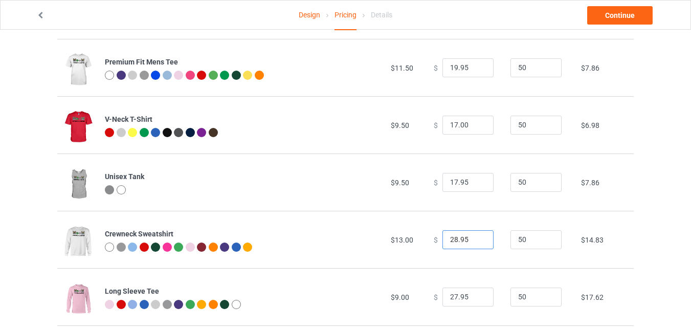
click at [476, 242] on input "28.95" at bounding box center [467, 239] width 51 height 19
click at [476, 242] on input "27.95" at bounding box center [467, 239] width 51 height 19
click at [476, 242] on input "26.95" at bounding box center [467, 239] width 51 height 19
click at [476, 242] on input "25.95" at bounding box center [467, 239] width 51 height 19
click at [476, 242] on input "24.95" at bounding box center [467, 239] width 51 height 19
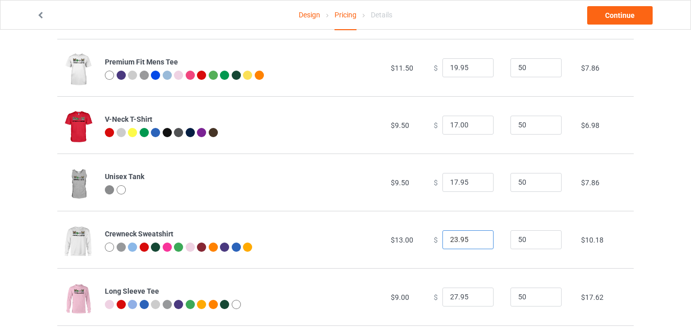
click at [476, 242] on input "23.95" at bounding box center [467, 239] width 51 height 19
click at [476, 242] on input "22.95" at bounding box center [467, 239] width 51 height 19
click at [476, 242] on input "21.95" at bounding box center [467, 239] width 51 height 19
type input "20.95"
click at [476, 242] on input "20.95" at bounding box center [467, 239] width 51 height 19
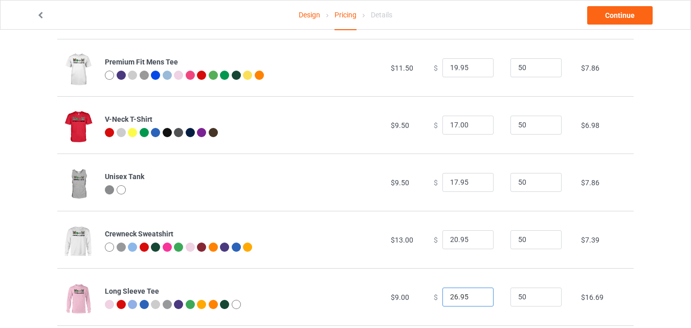
click at [475, 301] on input "26.95" at bounding box center [467, 296] width 51 height 19
click at [475, 301] on input "25.95" at bounding box center [467, 296] width 51 height 19
click at [475, 301] on input "24.95" at bounding box center [467, 296] width 51 height 19
click at [475, 301] on input "23.95" at bounding box center [467, 296] width 51 height 19
click at [475, 301] on input "22.95" at bounding box center [467, 296] width 51 height 19
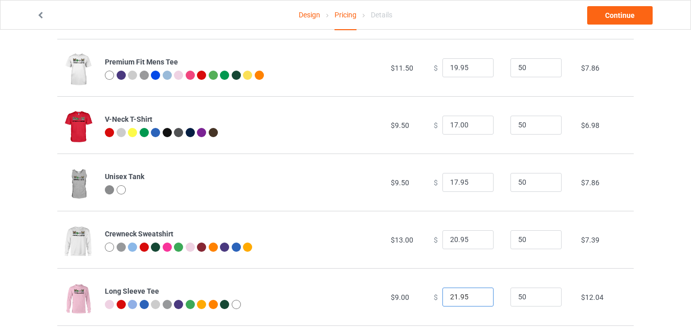
click at [475, 301] on input "21.95" at bounding box center [467, 296] width 51 height 19
click at [475, 301] on input "20.95" at bounding box center [467, 296] width 51 height 19
click at [475, 301] on input "18.95" at bounding box center [467, 296] width 51 height 19
click at [475, 301] on input "17.95" at bounding box center [467, 296] width 51 height 19
type input "16.95"
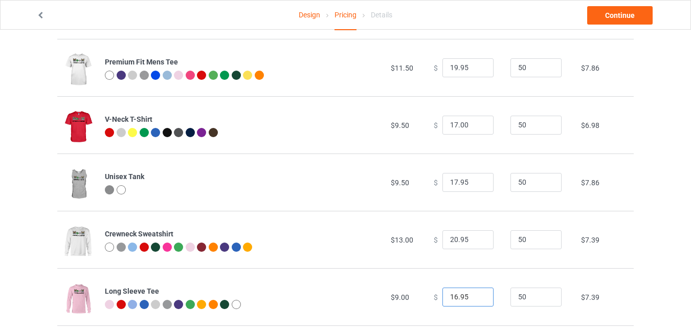
click at [475, 301] on input "16.95" at bounding box center [467, 296] width 51 height 19
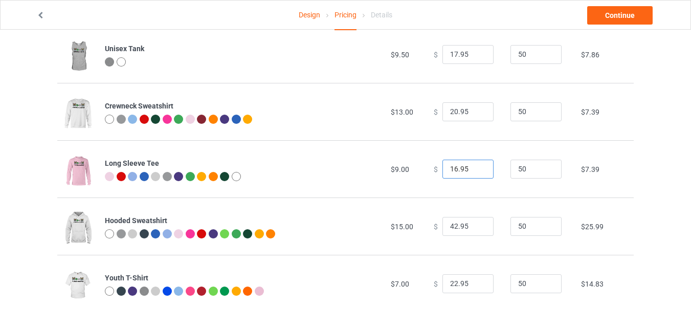
scroll to position [310, 0]
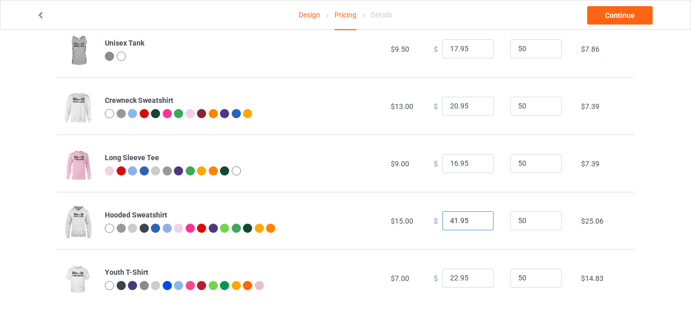
click at [476, 221] on input "41.95" at bounding box center [467, 220] width 51 height 19
click at [476, 221] on input "40.95" at bounding box center [467, 220] width 51 height 19
click at [476, 221] on input "39.95" at bounding box center [467, 220] width 51 height 19
click at [476, 221] on input "38.95" at bounding box center [467, 220] width 51 height 19
click at [476, 221] on input "37.95" at bounding box center [467, 220] width 51 height 19
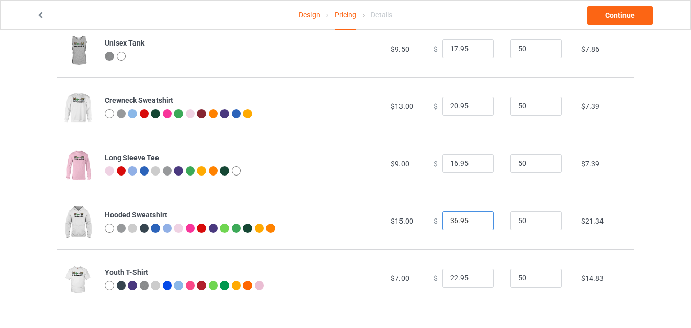
click at [476, 221] on input "36.95" at bounding box center [467, 220] width 51 height 19
click at [476, 221] on input "35.95" at bounding box center [467, 220] width 51 height 19
click at [476, 221] on input "34.95" at bounding box center [467, 220] width 51 height 19
click at [476, 221] on input "33.95" at bounding box center [467, 220] width 51 height 19
click at [476, 221] on input "32.95" at bounding box center [467, 220] width 51 height 19
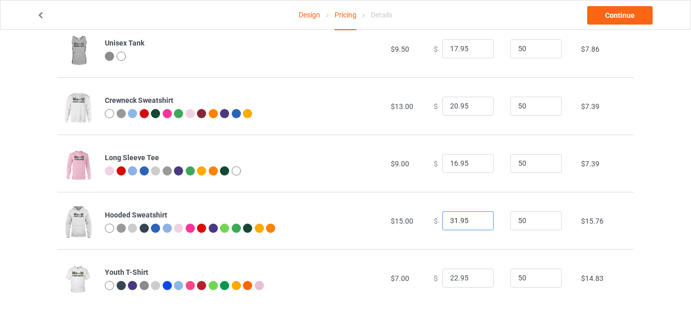
click at [476, 221] on input "31.95" at bounding box center [467, 220] width 51 height 19
click at [476, 221] on input "30.95" at bounding box center [467, 220] width 51 height 19
click at [476, 221] on input "29.95" at bounding box center [467, 220] width 51 height 19
click at [476, 221] on input "25.95" at bounding box center [467, 220] width 51 height 19
click at [476, 221] on input "24.95" at bounding box center [467, 220] width 51 height 19
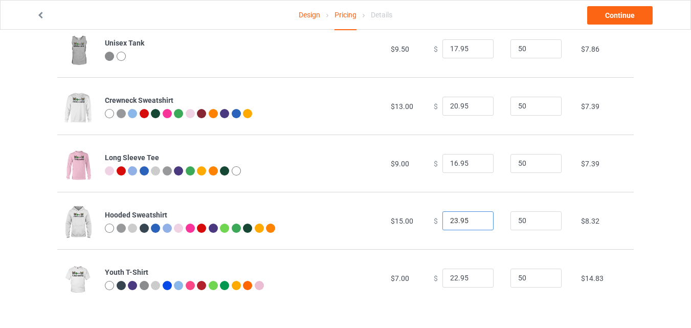
click at [476, 221] on input "23.95" at bounding box center [467, 220] width 51 height 19
type input "22.95"
click at [476, 221] on input "22.95" at bounding box center [467, 220] width 51 height 19
click at [476, 280] on input "21.95" at bounding box center [467, 277] width 51 height 19
click at [476, 280] on input "20.95" at bounding box center [467, 277] width 51 height 19
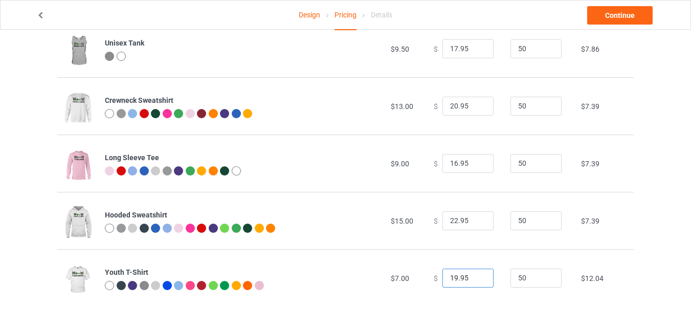
click at [476, 280] on input "19.95" at bounding box center [467, 277] width 51 height 19
click at [476, 280] on input "18.95" at bounding box center [467, 277] width 51 height 19
click at [476, 280] on input "17.95" at bounding box center [467, 277] width 51 height 19
click at [476, 280] on input "16.95" at bounding box center [467, 277] width 51 height 19
type input "15.95"
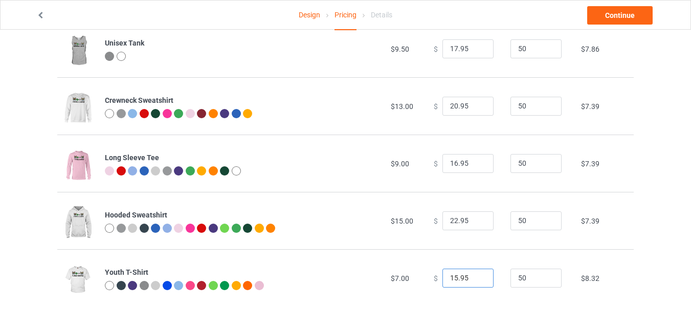
click at [476, 280] on input "15.95" at bounding box center [467, 277] width 51 height 19
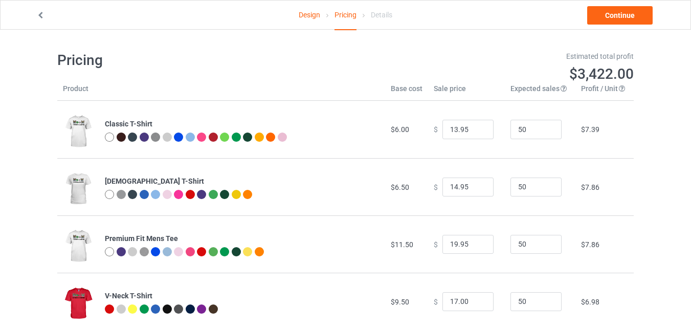
click at [303, 17] on link "Design" at bounding box center [308, 15] width 21 height 29
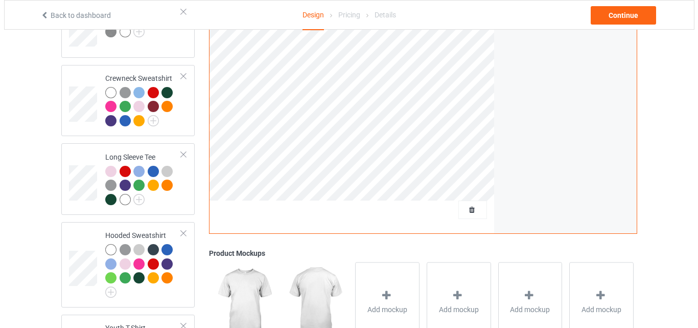
scroll to position [577, 0]
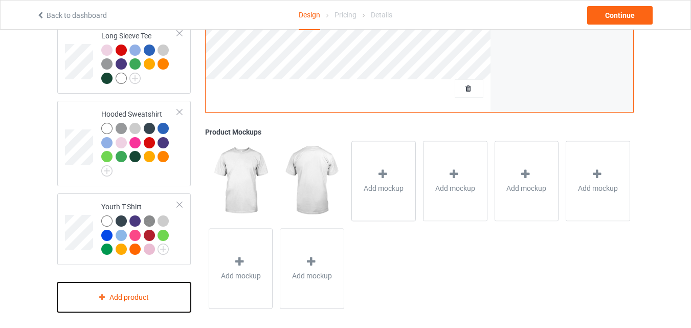
click at [166, 293] on div "Add product" at bounding box center [123, 297] width 133 height 30
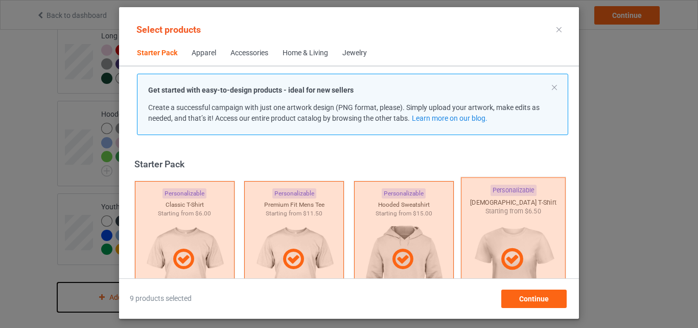
scroll to position [13, 0]
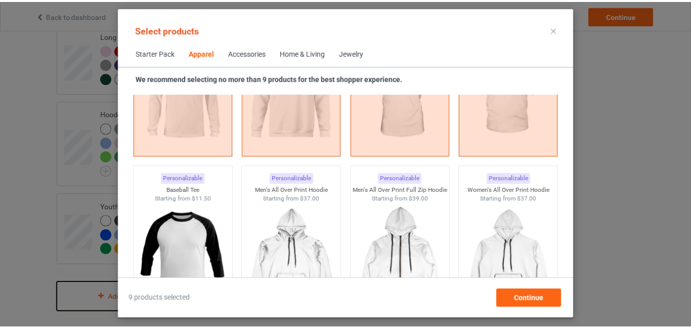
scroll to position [831, 0]
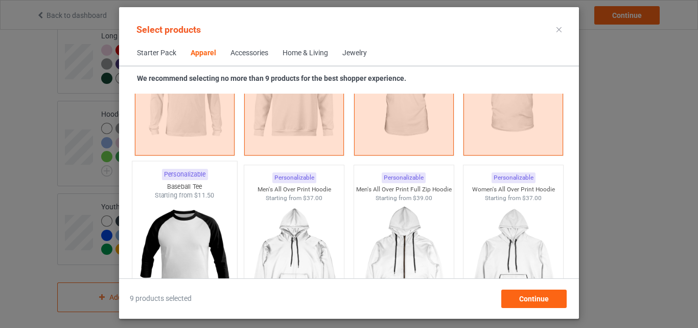
click at [189, 189] on div "Baseball Tee" at bounding box center [184, 186] width 105 height 9
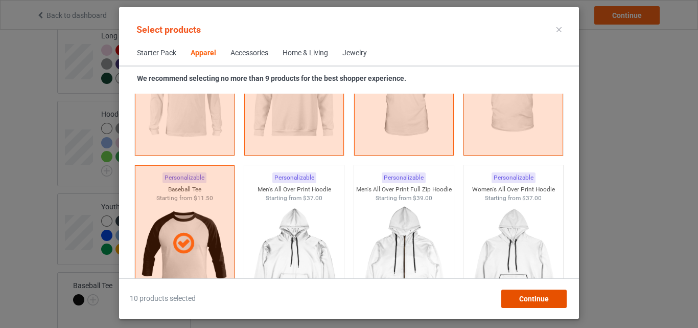
click at [529, 297] on span "Continue" at bounding box center [534, 298] width 30 height 8
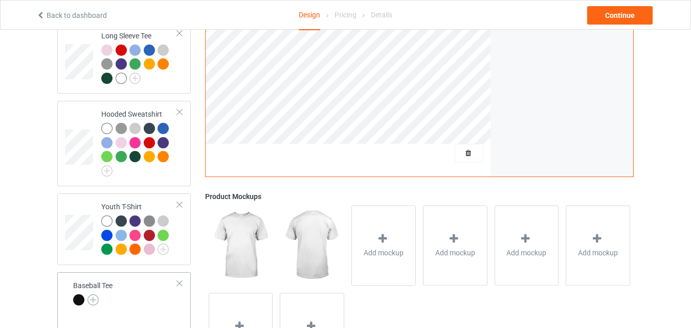
click at [94, 294] on img at bounding box center [92, 299] width 11 height 11
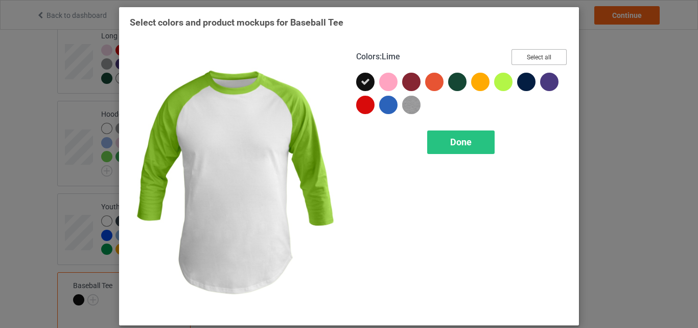
click at [528, 55] on button "Select all" at bounding box center [539, 57] width 55 height 16
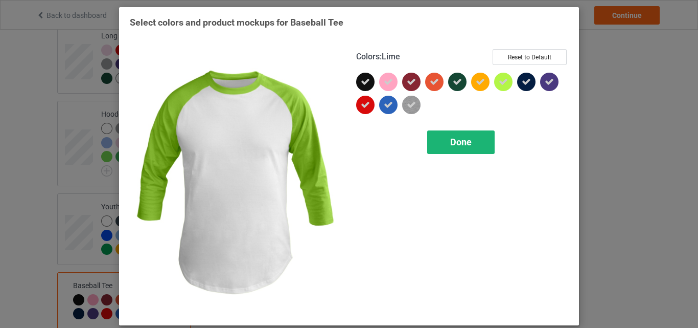
click at [461, 137] on span "Done" at bounding box center [460, 141] width 21 height 11
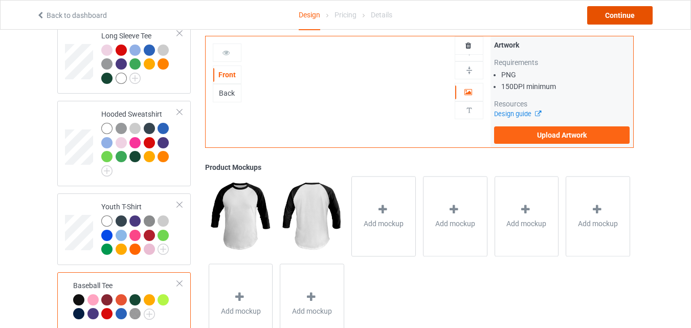
click at [609, 12] on div "Continue" at bounding box center [619, 15] width 65 height 18
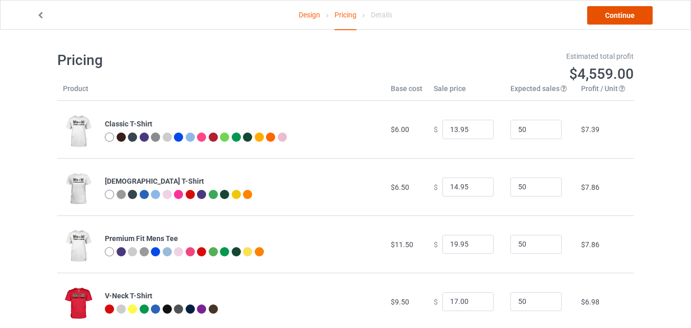
click at [609, 12] on link "Continue" at bounding box center [619, 15] width 65 height 18
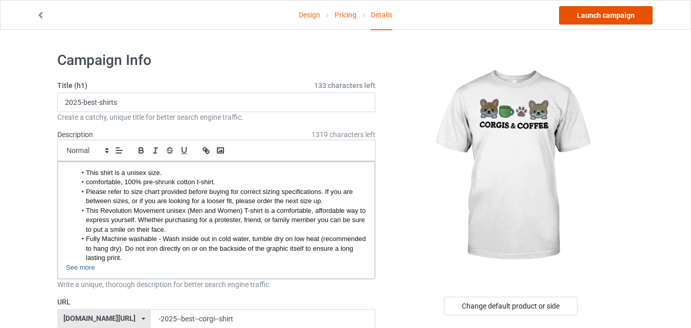
click at [616, 19] on link "Launch campaign" at bounding box center [606, 15] width 94 height 18
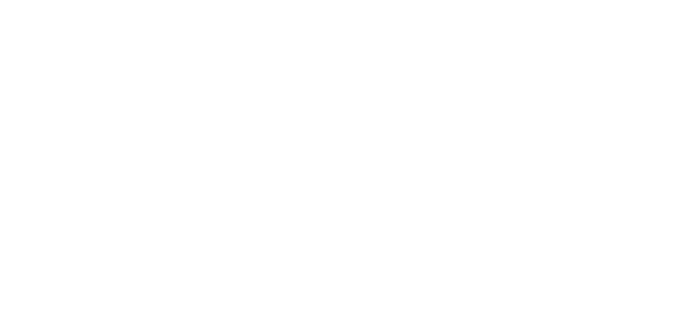
click at [616, 19] on body "477023087076330 SubscribedButtonClick https://dashboard.chipchip.com/manager/ca…" at bounding box center [349, 164] width 698 height 328
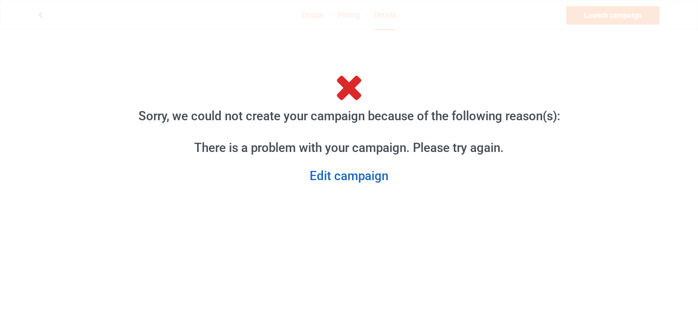
click at [383, 175] on link "Edit campaign" at bounding box center [349, 176] width 439 height 16
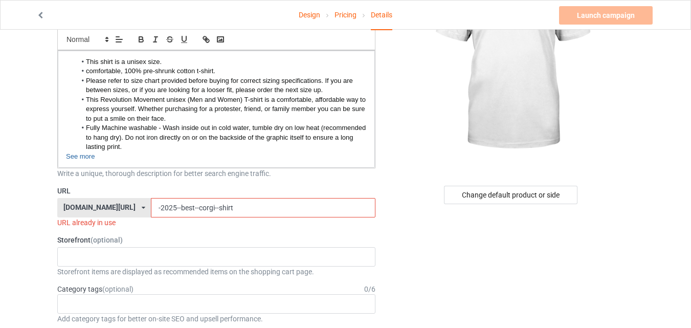
scroll to position [119, 0]
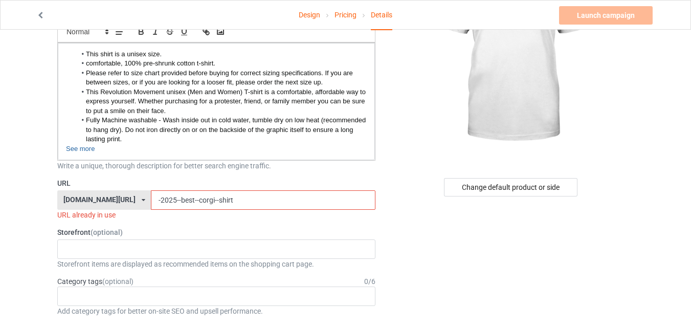
click at [191, 200] on input "-2025--best--corgi--shirt" at bounding box center [263, 199] width 224 height 19
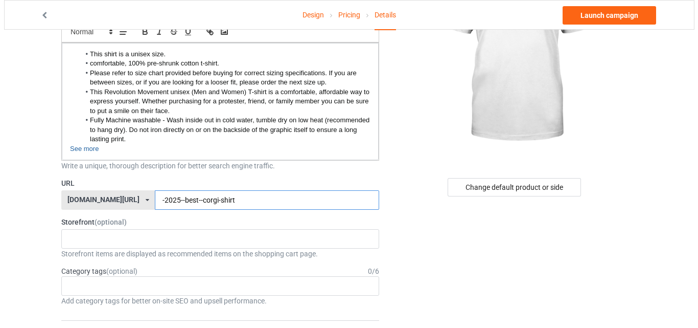
scroll to position [0, 0]
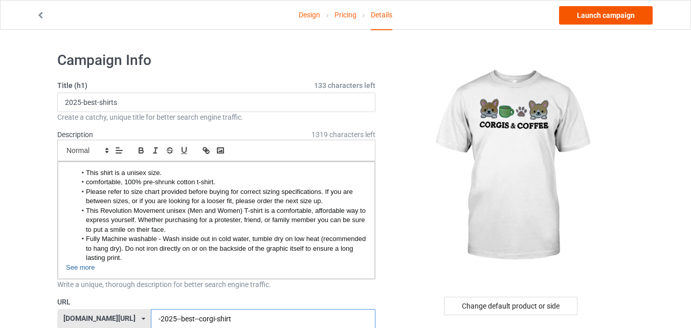
type input "-2025--best--corgi-shirt"
click at [595, 20] on link "Launch campaign" at bounding box center [606, 15] width 94 height 18
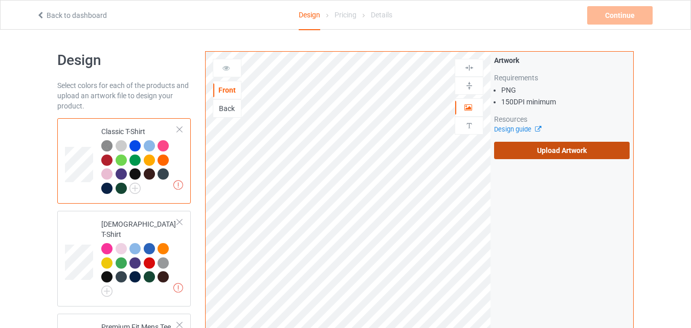
click at [562, 156] on label "Upload Artwork" at bounding box center [561, 150] width 135 height 17
click at [0, 0] on input "Upload Artwork" at bounding box center [0, 0] width 0 height 0
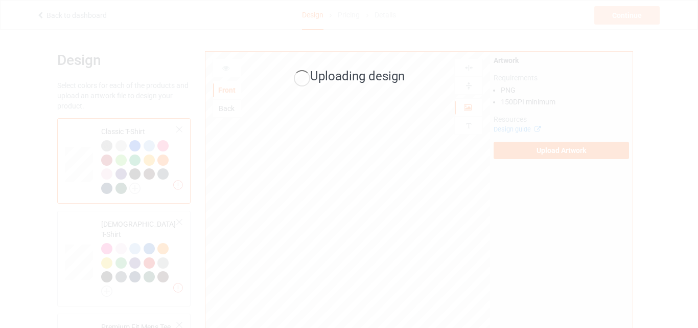
click at [414, 60] on div "Uploading design" at bounding box center [349, 77] width 288 height 40
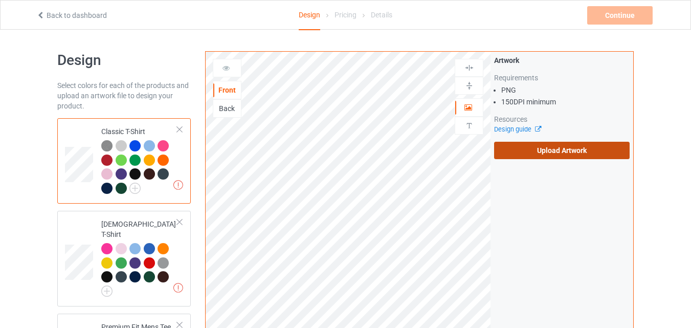
click at [553, 146] on label "Upload Artwork" at bounding box center [561, 150] width 135 height 17
click at [0, 0] on input "Upload Artwork" at bounding box center [0, 0] width 0 height 0
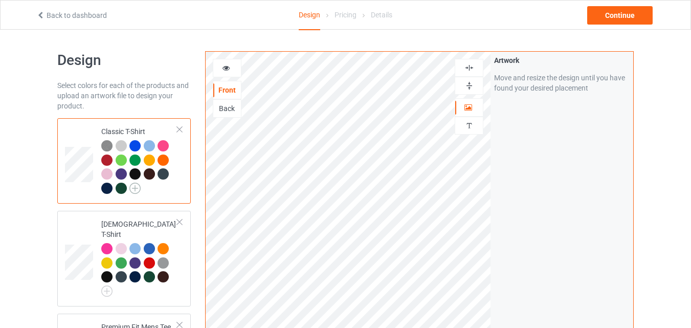
click at [137, 185] on img at bounding box center [134, 187] width 11 height 11
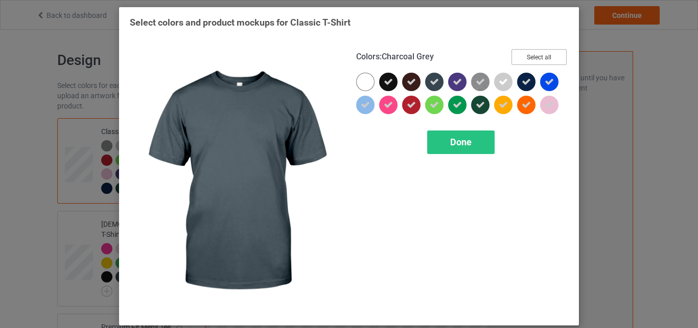
click at [550, 55] on button "Select all" at bounding box center [539, 57] width 55 height 16
click at [550, 55] on button "Reset to Default" at bounding box center [530, 57] width 74 height 16
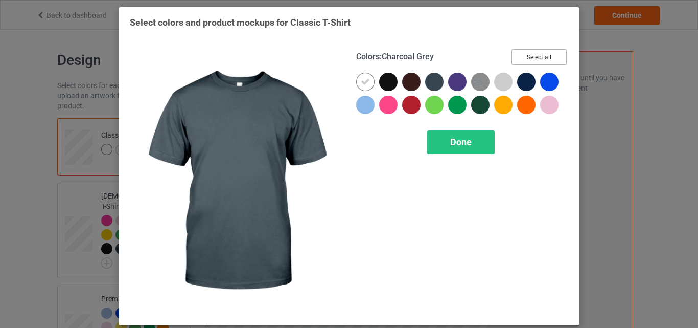
click at [550, 55] on button "Select all" at bounding box center [539, 57] width 55 height 16
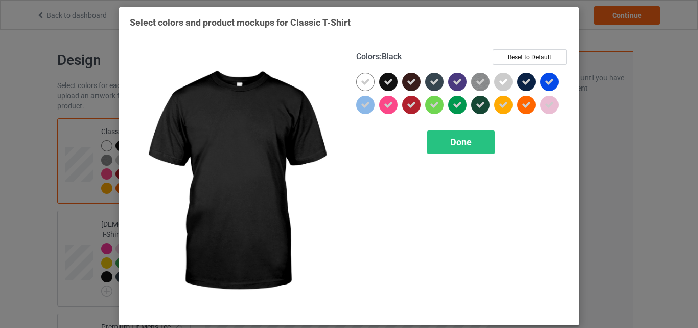
click at [384, 79] on icon at bounding box center [388, 81] width 9 height 9
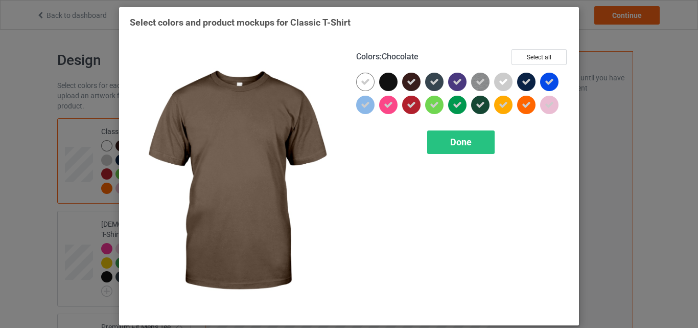
click at [402, 79] on div at bounding box center [411, 82] width 18 height 18
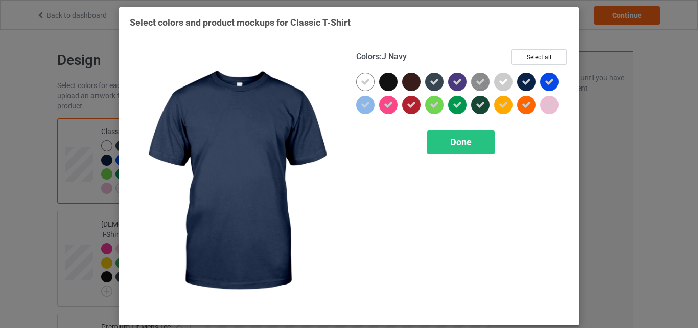
click at [523, 81] on icon at bounding box center [526, 81] width 9 height 9
click at [462, 144] on span "Done" at bounding box center [460, 141] width 21 height 11
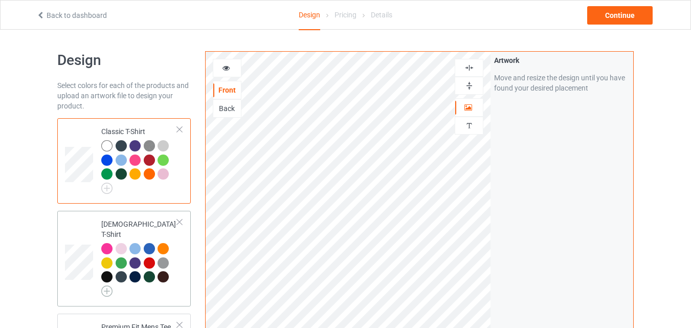
click at [106, 285] on img at bounding box center [106, 290] width 11 height 11
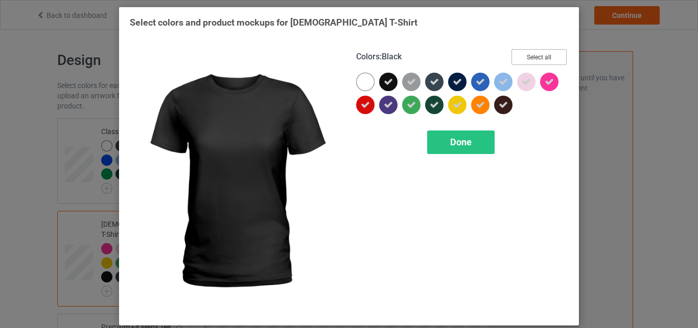
click at [519, 55] on button "Select all" at bounding box center [539, 57] width 55 height 16
click at [519, 55] on button "Reset to Default" at bounding box center [530, 57] width 74 height 16
click at [519, 55] on button "Select all" at bounding box center [539, 57] width 55 height 16
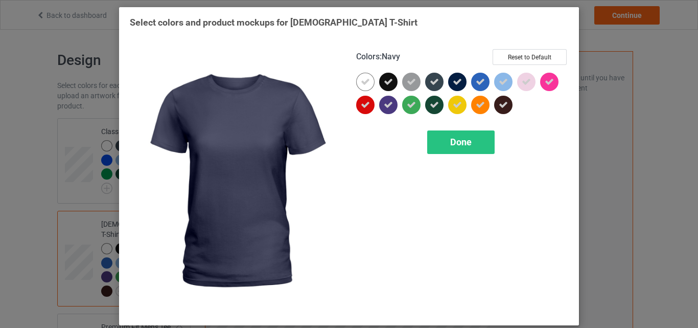
drag, startPoint x: 383, startPoint y: 80, endPoint x: 459, endPoint y: 83, distance: 75.7
click at [459, 83] on div at bounding box center [462, 96] width 212 height 46
click at [459, 83] on div at bounding box center [457, 82] width 18 height 18
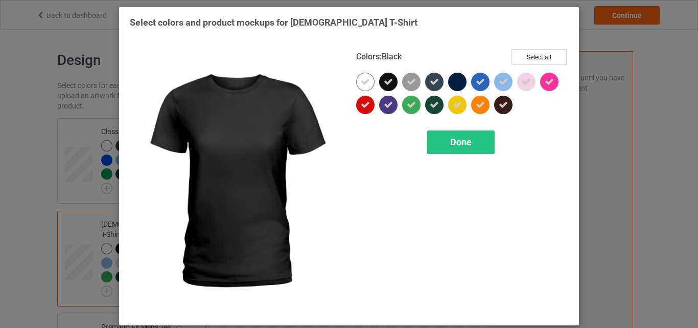
click at [384, 75] on div at bounding box center [388, 82] width 18 height 18
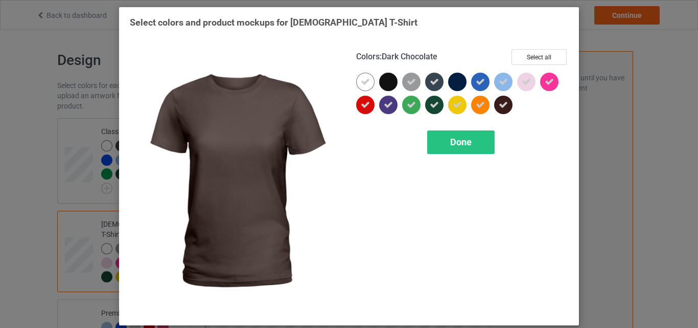
click at [503, 106] on icon at bounding box center [503, 104] width 9 height 9
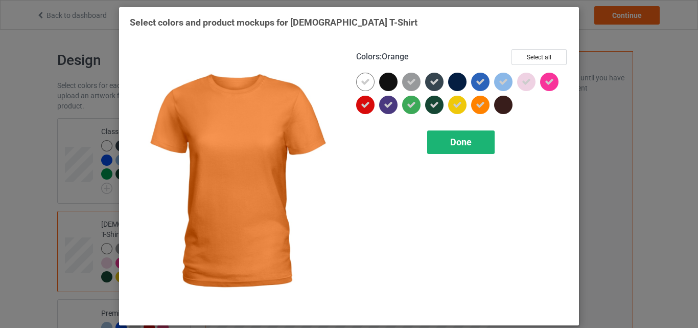
click at [458, 143] on span "Done" at bounding box center [460, 141] width 21 height 11
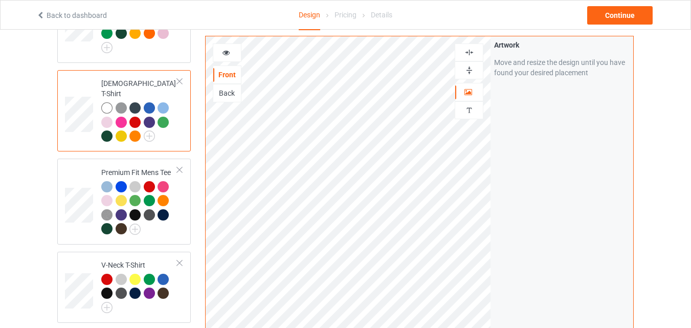
scroll to position [156, 0]
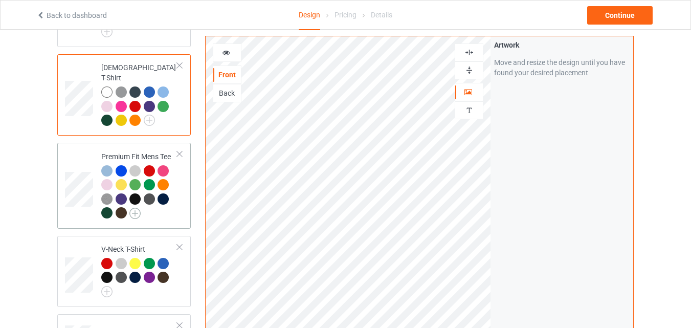
click at [137, 208] on img at bounding box center [134, 213] width 11 height 11
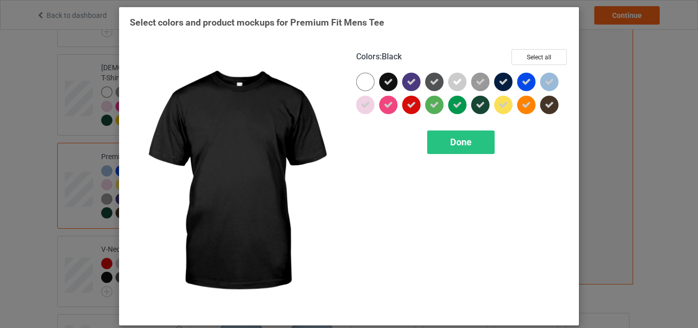
click at [384, 84] on icon at bounding box center [388, 81] width 9 height 9
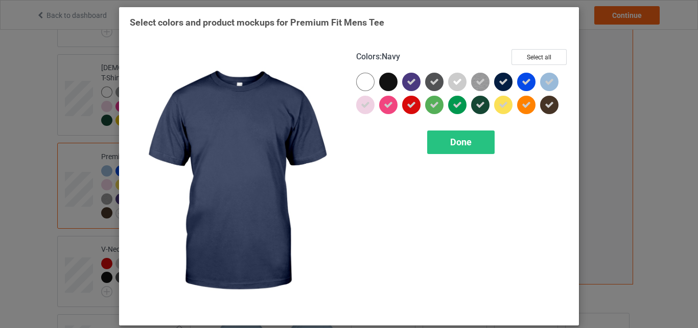
click at [503, 80] on icon at bounding box center [503, 81] width 9 height 9
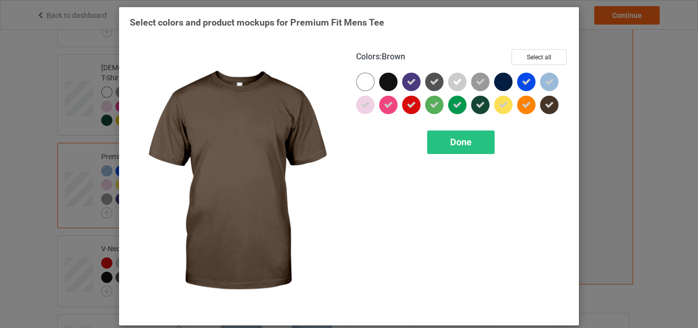
click at [548, 108] on icon at bounding box center [549, 104] width 9 height 9
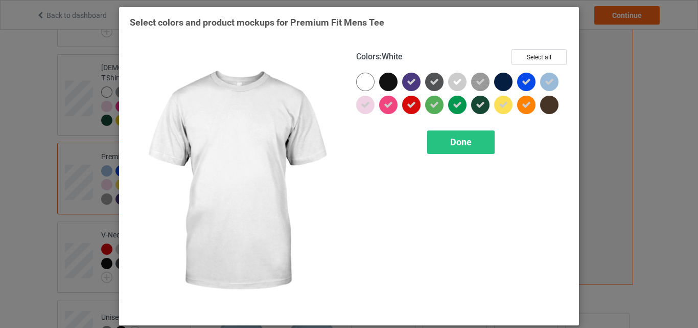
click at [356, 77] on div at bounding box center [365, 82] width 18 height 18
click at [472, 153] on div "Done" at bounding box center [460, 142] width 67 height 24
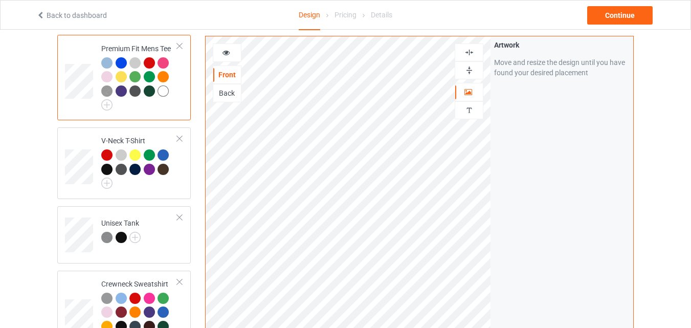
scroll to position [294, 0]
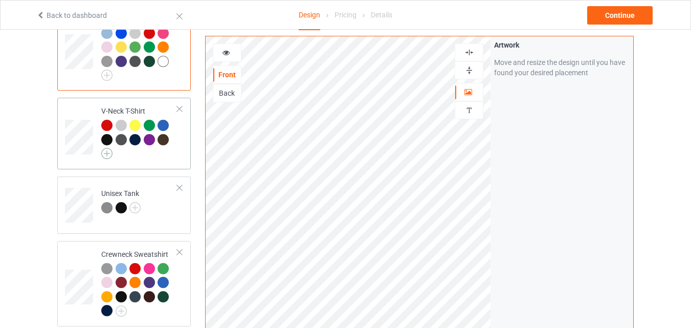
click at [109, 148] on img at bounding box center [106, 153] width 11 height 11
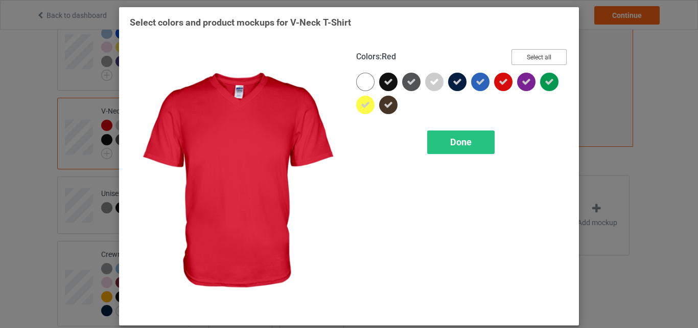
click at [533, 59] on button "Select all" at bounding box center [539, 57] width 55 height 16
click at [533, 59] on button "Reset to Default" at bounding box center [530, 57] width 74 height 16
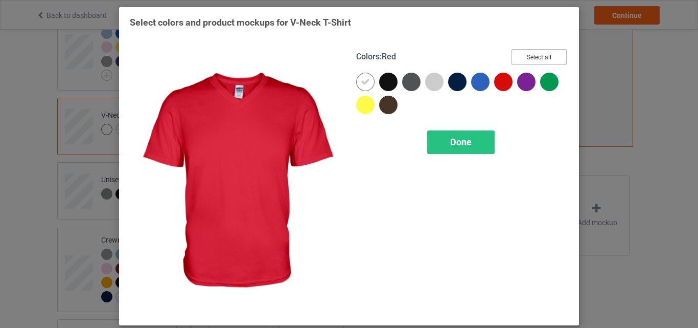
click at [533, 59] on button "Select all" at bounding box center [539, 57] width 55 height 16
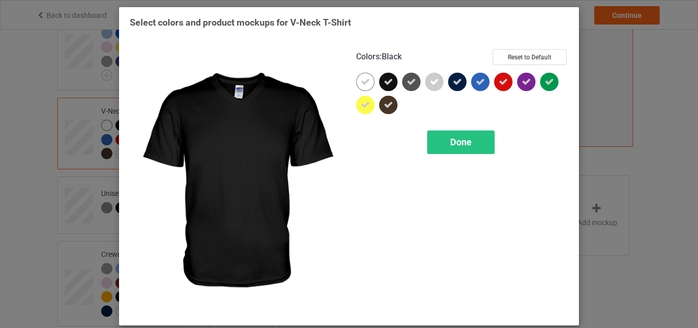
drag, startPoint x: 386, startPoint y: 84, endPoint x: 384, endPoint y: 108, distance: 24.1
click at [384, 108] on div at bounding box center [462, 96] width 212 height 46
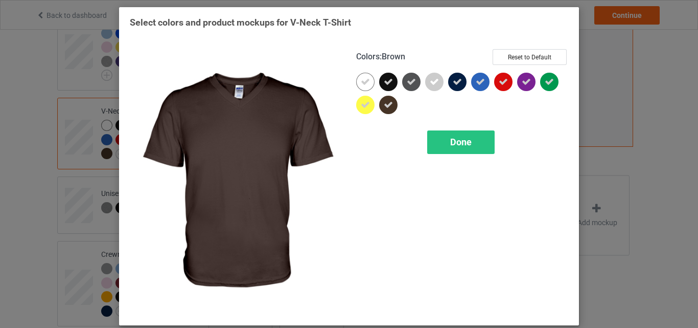
click at [384, 108] on icon at bounding box center [388, 104] width 9 height 9
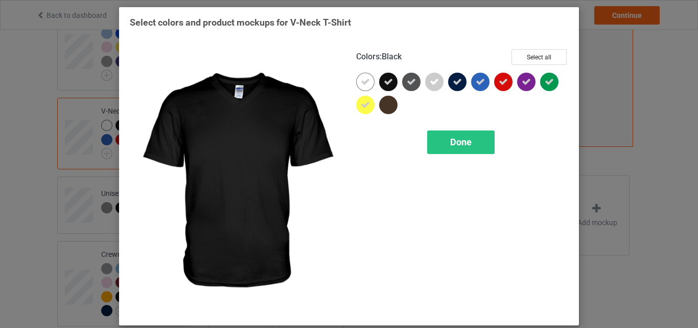
click at [385, 76] on div at bounding box center [388, 82] width 18 height 18
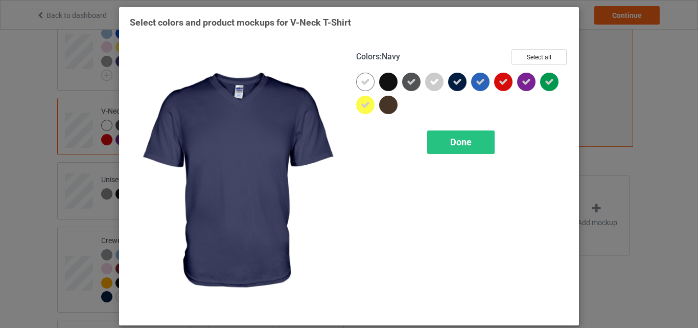
click at [462, 87] on div at bounding box center [459, 84] width 23 height 23
click at [461, 141] on span "Done" at bounding box center [460, 141] width 21 height 11
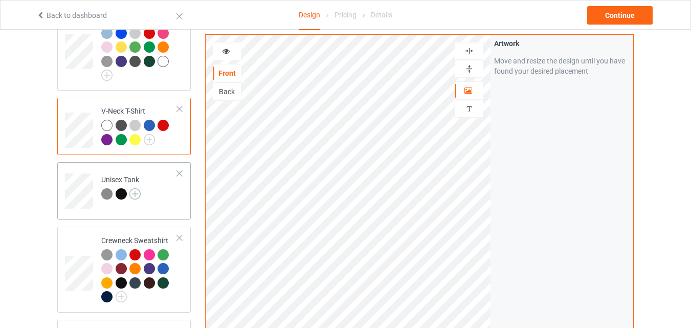
click at [138, 188] on img at bounding box center [134, 193] width 11 height 11
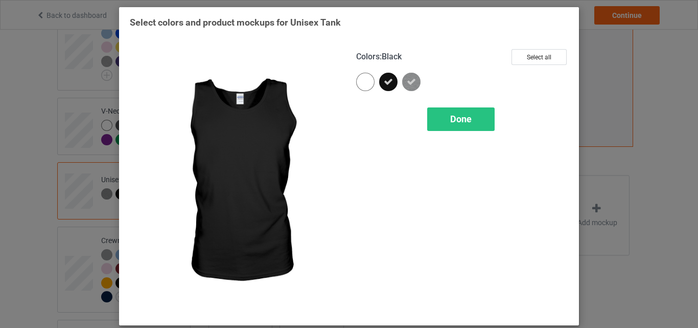
click at [387, 80] on icon at bounding box center [388, 81] width 9 height 9
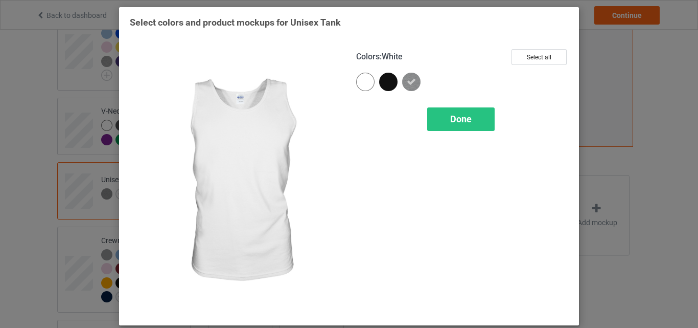
click at [359, 84] on div at bounding box center [365, 82] width 18 height 18
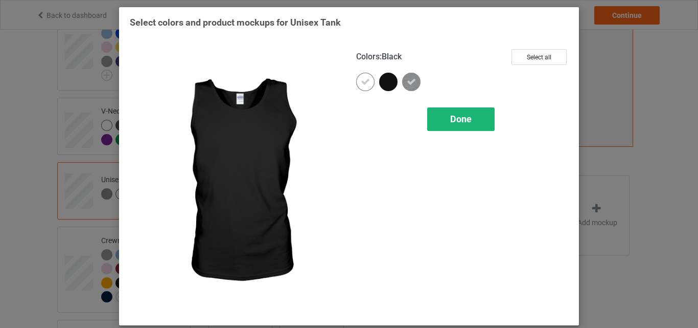
click at [438, 124] on div "Done" at bounding box center [460, 119] width 67 height 24
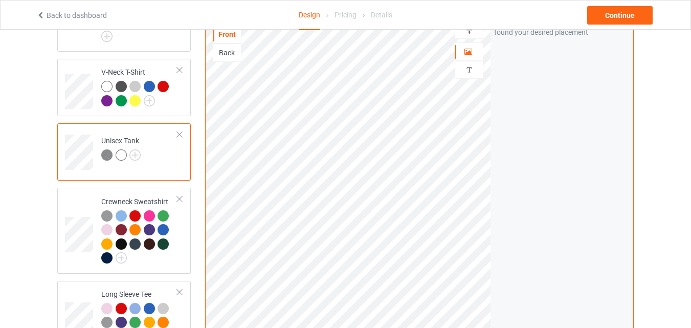
scroll to position [343, 0]
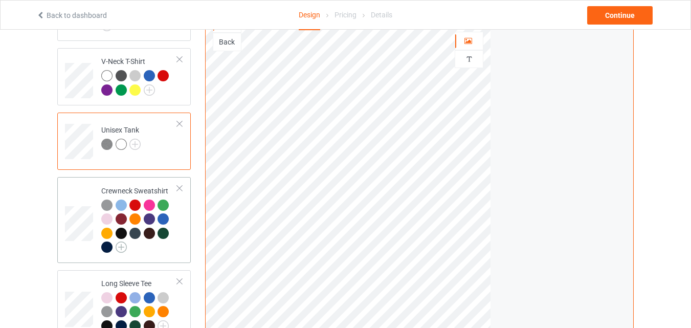
click at [123, 241] on img at bounding box center [121, 246] width 11 height 11
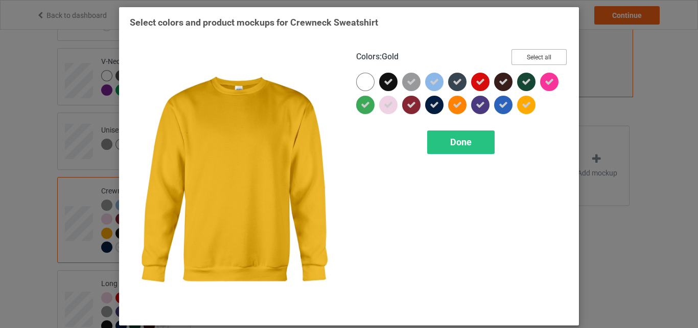
click at [529, 51] on button "Select all" at bounding box center [539, 57] width 55 height 16
click at [529, 51] on button "Reset to Default" at bounding box center [530, 57] width 74 height 16
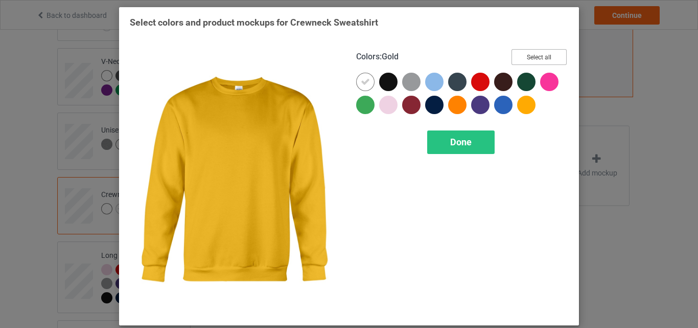
click at [529, 51] on button "Select all" at bounding box center [539, 57] width 55 height 16
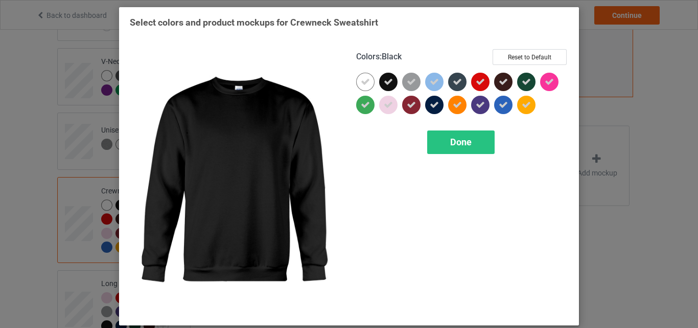
click at [384, 83] on icon at bounding box center [388, 81] width 9 height 9
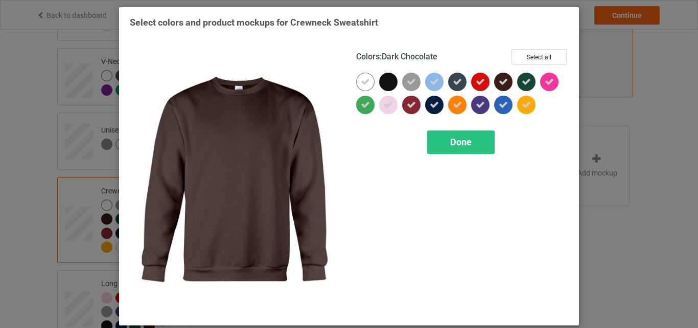
click at [504, 84] on icon at bounding box center [503, 81] width 9 height 9
click at [462, 136] on span "Done" at bounding box center [460, 141] width 21 height 11
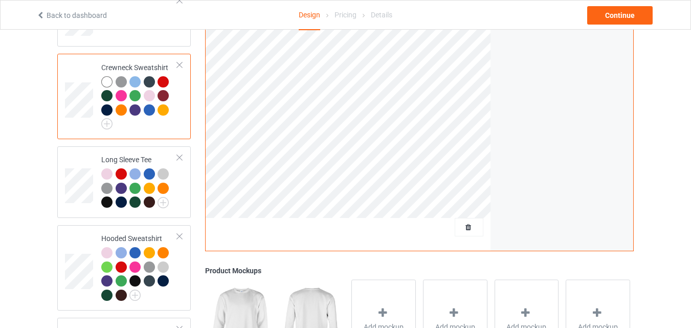
scroll to position [474, 0]
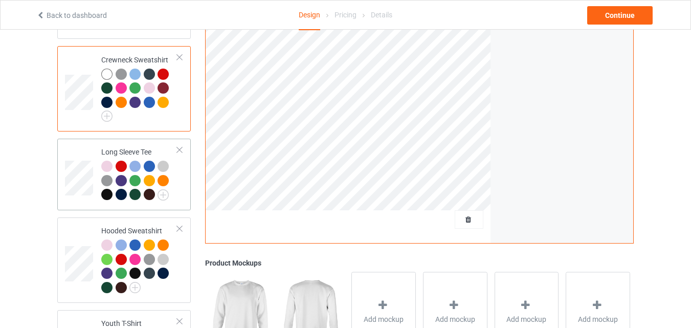
click at [169, 192] on div at bounding box center [139, 181] width 76 height 42
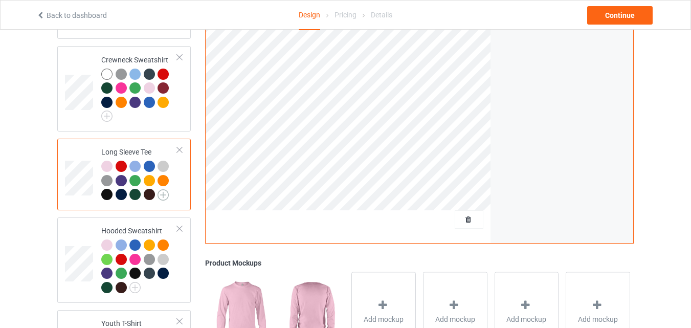
click at [158, 189] on img at bounding box center [162, 194] width 11 height 11
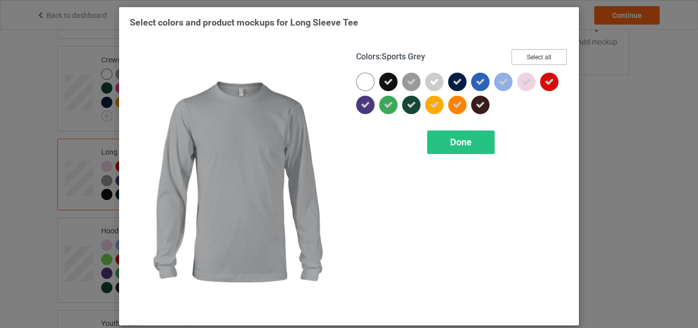
click at [539, 50] on button "Select all" at bounding box center [539, 57] width 55 height 16
click at [539, 50] on button "Reset to Default" at bounding box center [530, 57] width 74 height 16
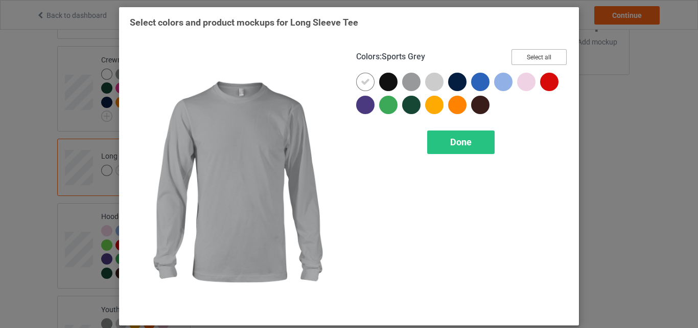
click at [539, 50] on button "Select all" at bounding box center [539, 57] width 55 height 16
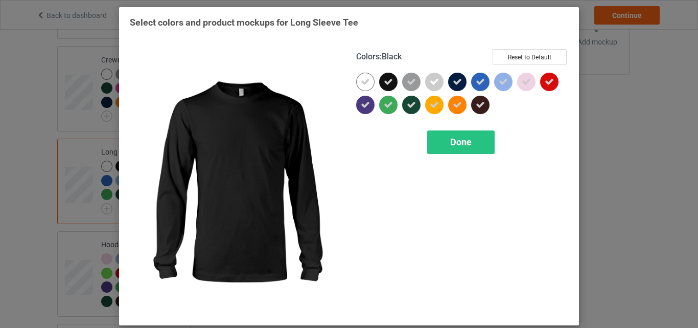
click at [386, 77] on icon at bounding box center [388, 81] width 9 height 9
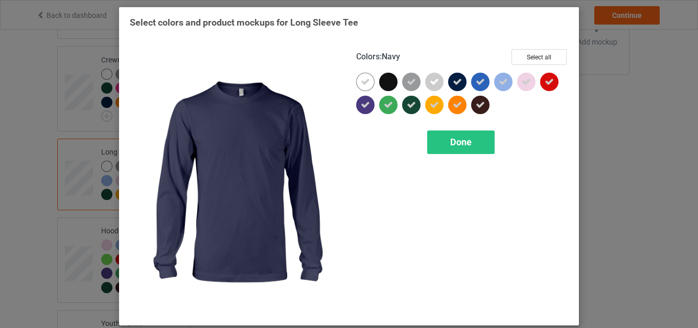
click at [454, 76] on div at bounding box center [457, 82] width 18 height 18
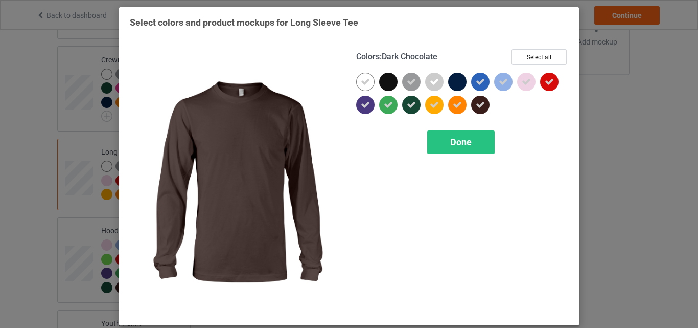
click at [471, 99] on div at bounding box center [480, 105] width 18 height 18
click at [456, 133] on div "Done" at bounding box center [460, 142] width 67 height 24
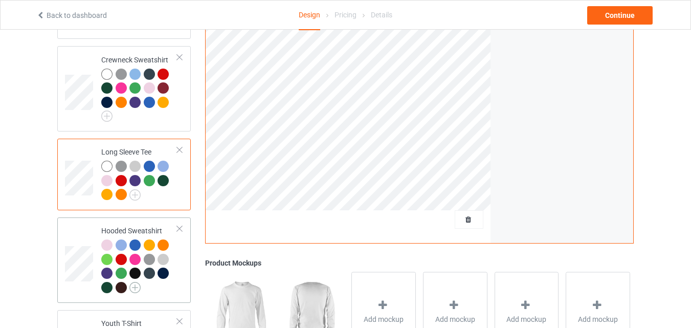
click at [130, 282] on img at bounding box center [134, 287] width 11 height 11
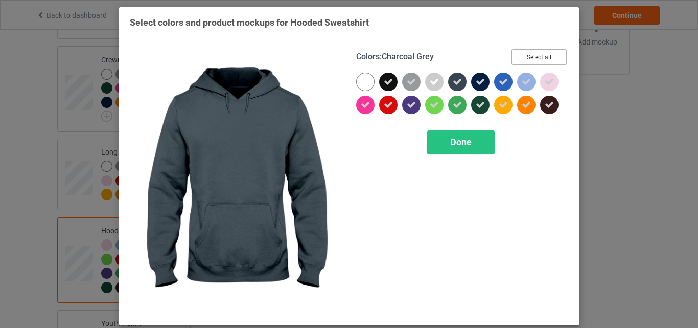
click at [533, 56] on button "Select all" at bounding box center [539, 57] width 55 height 16
click at [533, 56] on button "Reset to Default" at bounding box center [530, 57] width 74 height 16
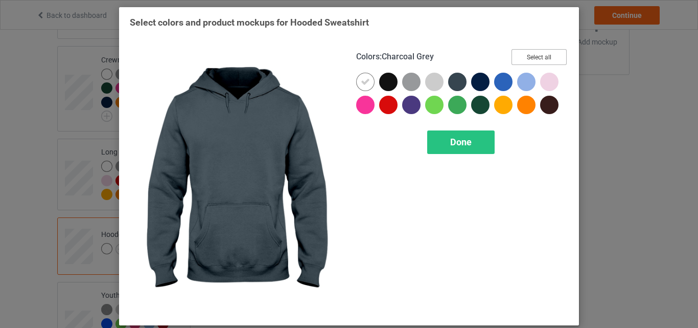
click at [533, 56] on button "Select all" at bounding box center [539, 57] width 55 height 16
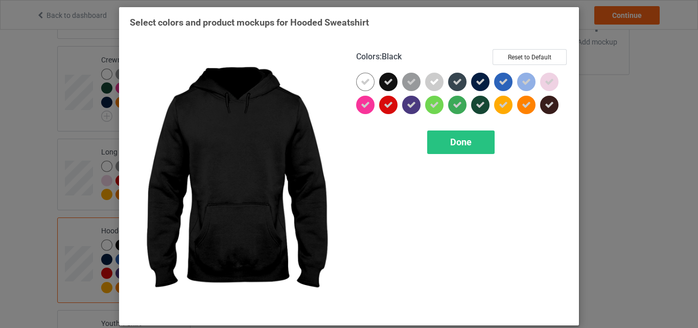
click at [387, 82] on icon at bounding box center [388, 81] width 9 height 9
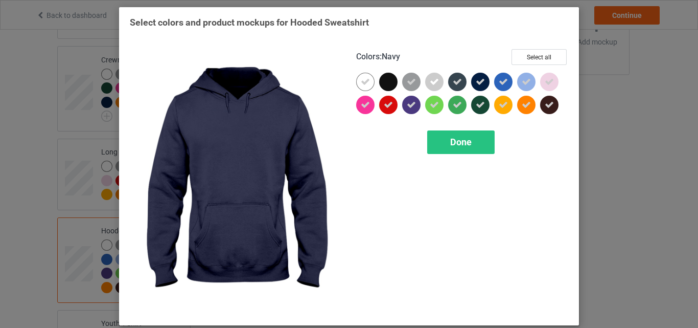
click at [476, 80] on icon at bounding box center [480, 81] width 9 height 9
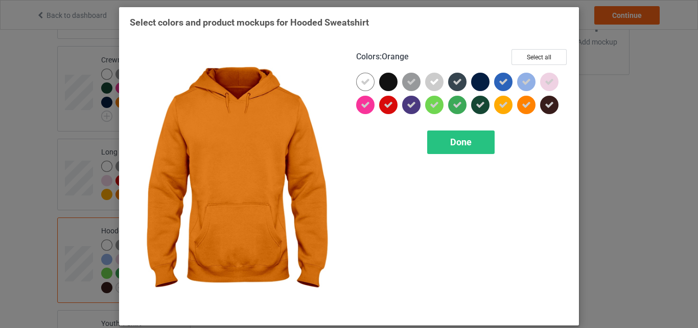
click at [536, 109] on div at bounding box center [528, 107] width 23 height 23
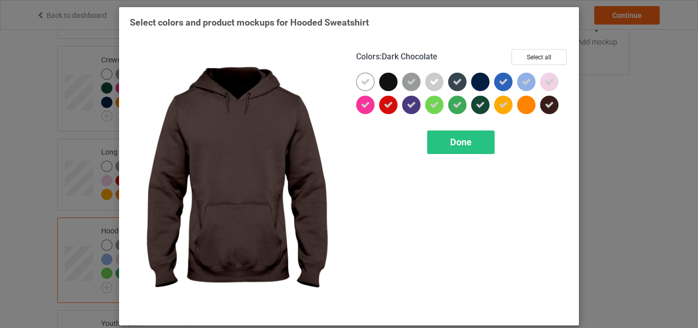
click at [540, 109] on div at bounding box center [549, 105] width 18 height 18
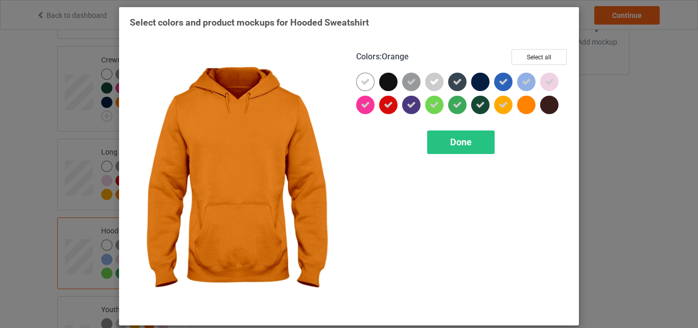
click at [520, 103] on div at bounding box center [526, 105] width 18 height 18
click at [471, 135] on div "Done" at bounding box center [460, 142] width 67 height 24
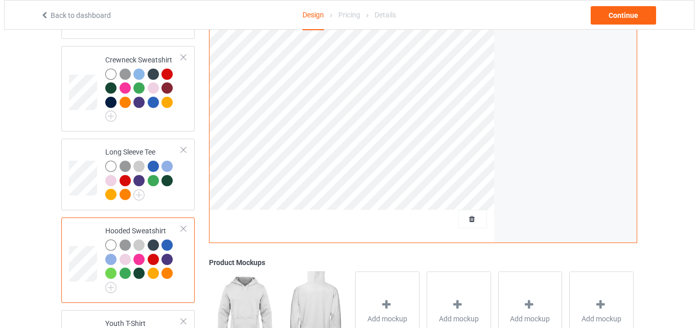
scroll to position [605, 0]
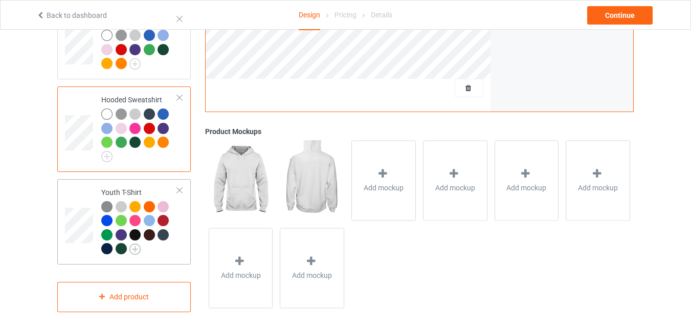
click at [131, 244] on img at bounding box center [134, 248] width 11 height 11
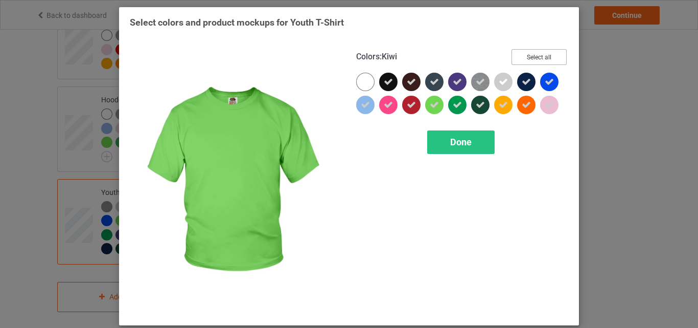
click at [554, 55] on button "Select all" at bounding box center [539, 57] width 55 height 16
click at [554, 55] on button "Reset to Default" at bounding box center [530, 57] width 74 height 16
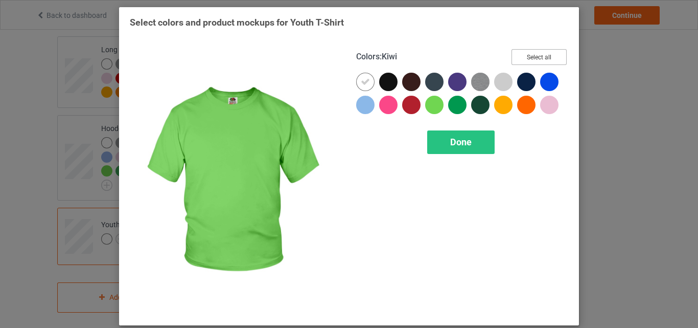
click at [554, 55] on button "Select all" at bounding box center [539, 57] width 55 height 16
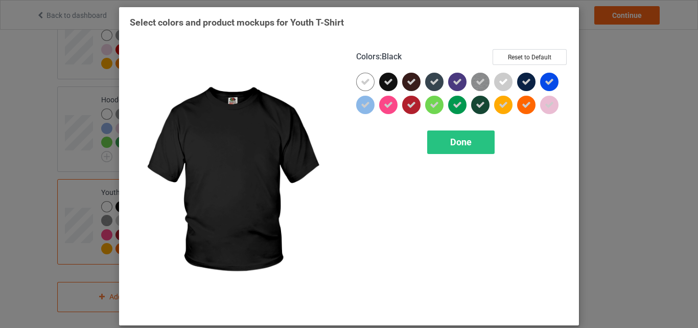
click at [383, 93] on div at bounding box center [390, 84] width 23 height 23
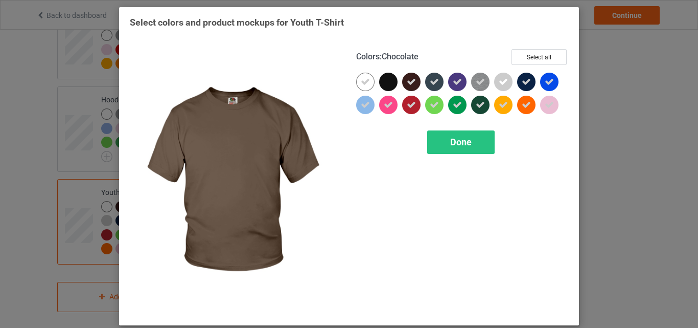
click at [409, 94] on div at bounding box center [413, 84] width 23 height 23
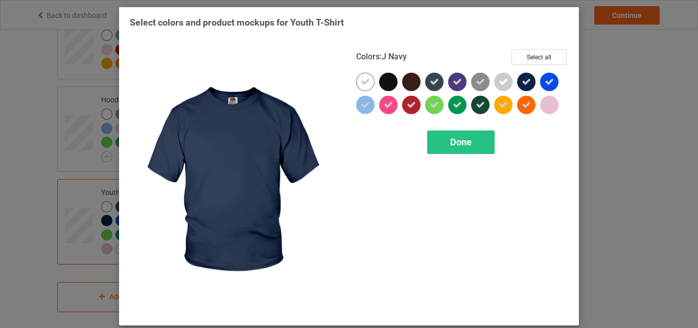
click at [525, 78] on icon at bounding box center [526, 81] width 9 height 9
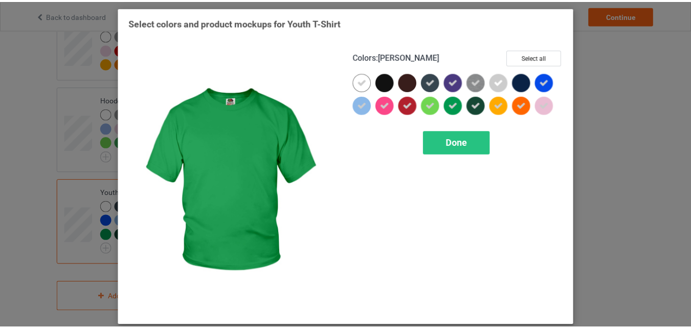
scroll to position [605, 0]
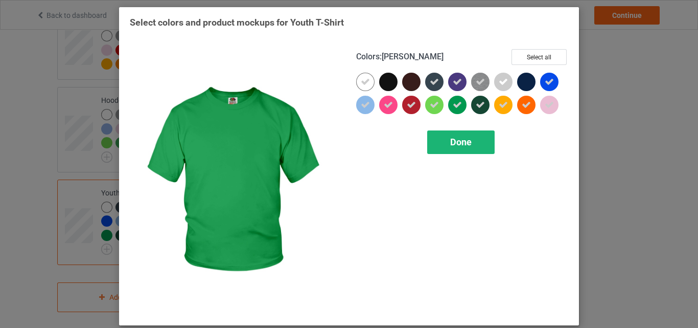
click at [460, 131] on div "Done" at bounding box center [460, 142] width 67 height 24
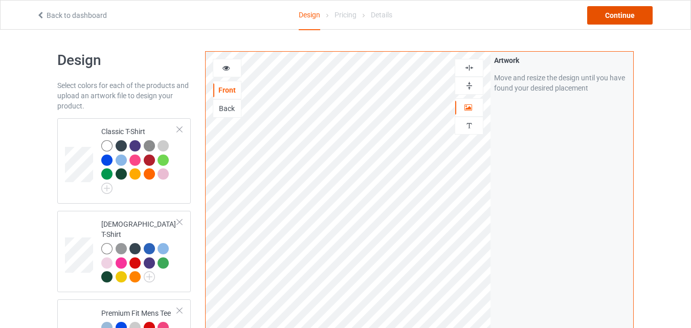
click at [630, 7] on div "Continue" at bounding box center [619, 15] width 65 height 18
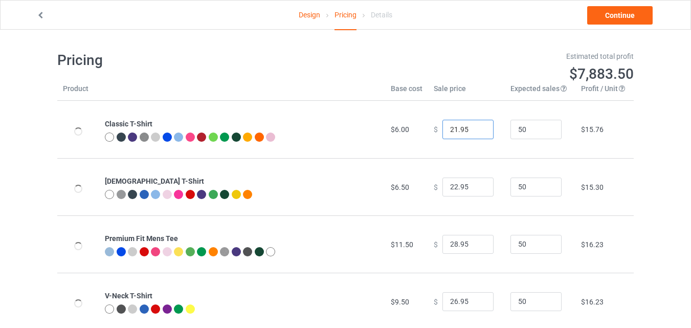
click at [474, 132] on input "21.95" at bounding box center [467, 129] width 51 height 19
click at [474, 132] on input "20.95" at bounding box center [467, 129] width 51 height 19
click at [474, 132] on input "19.95" at bounding box center [467, 129] width 51 height 19
click at [474, 132] on input "18.95" at bounding box center [467, 129] width 51 height 19
click at [474, 132] on input "17.95" at bounding box center [467, 129] width 51 height 19
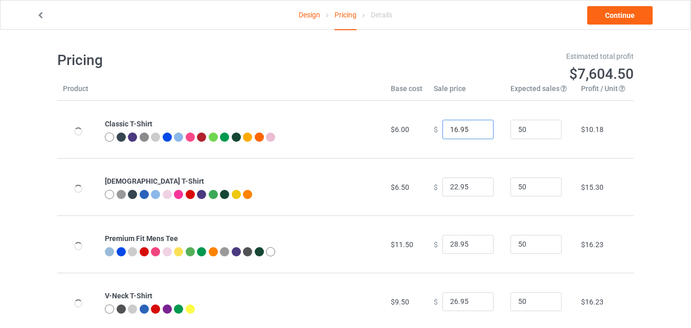
click at [474, 132] on input "16.95" at bounding box center [467, 129] width 51 height 19
click at [474, 132] on input "15.95" at bounding box center [467, 129] width 51 height 19
click at [474, 132] on input "14.95" at bounding box center [467, 129] width 51 height 19
click at [474, 132] on input "13.95" at bounding box center [467, 129] width 51 height 19
type input "12.95"
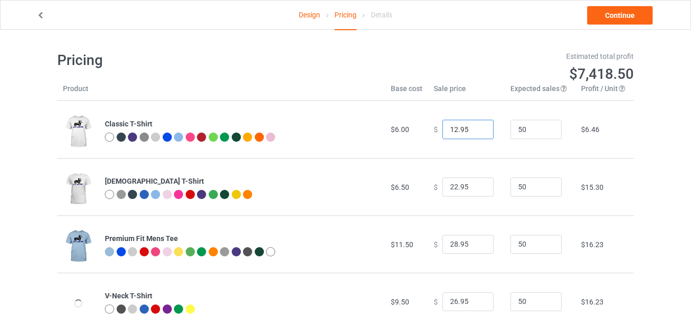
click at [474, 132] on input "12.95" at bounding box center [467, 129] width 51 height 19
click at [477, 190] on input "21.95" at bounding box center [467, 186] width 51 height 19
click at [477, 190] on input "20.95" at bounding box center [467, 186] width 51 height 19
click at [477, 190] on input "19.95" at bounding box center [467, 186] width 51 height 19
click at [477, 190] on input "18.95" at bounding box center [467, 186] width 51 height 19
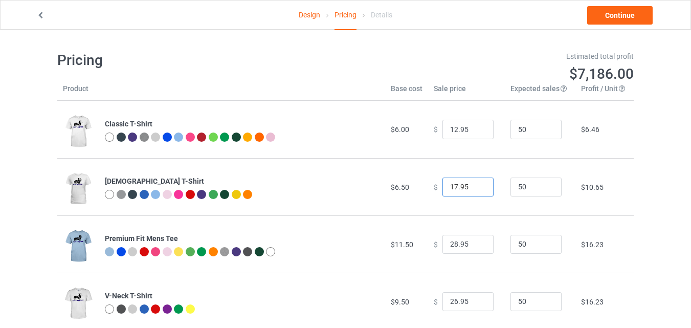
click at [477, 190] on input "17.95" at bounding box center [467, 186] width 51 height 19
click at [477, 190] on input "16.95" at bounding box center [467, 186] width 51 height 19
click at [477, 190] on input "15.95" at bounding box center [467, 186] width 51 height 19
click at [477, 190] on input "14.95" at bounding box center [467, 186] width 51 height 19
type input "13.95"
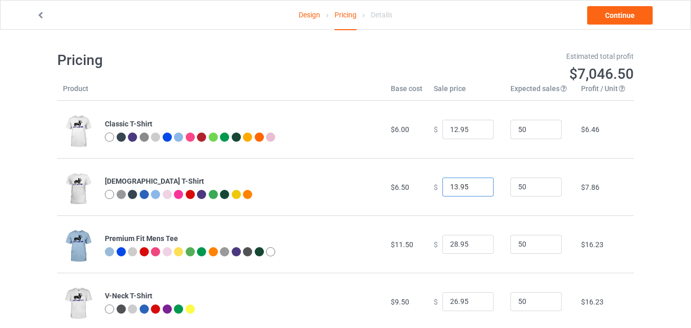
click at [477, 190] on input "13.95" at bounding box center [467, 186] width 51 height 19
click at [475, 247] on input "24.95" at bounding box center [467, 244] width 51 height 19
click at [475, 247] on input "23.95" at bounding box center [467, 244] width 51 height 19
click at [475, 247] on input "17.95" at bounding box center [467, 244] width 51 height 19
click at [475, 247] on input "16.95" at bounding box center [467, 244] width 51 height 19
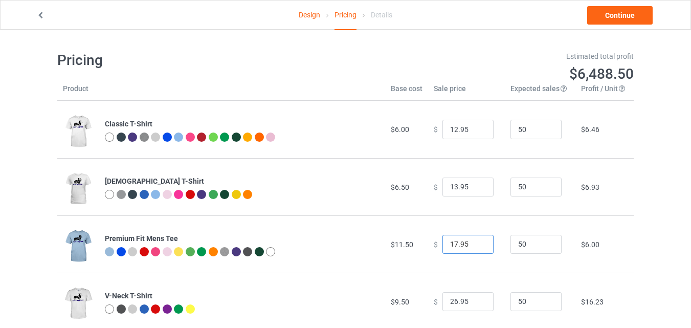
type input "17.95"
click at [475, 243] on input "17.95" at bounding box center [467, 244] width 51 height 19
click at [472, 304] on input "25.95" at bounding box center [467, 301] width 51 height 19
click at [472, 304] on input "24.95" at bounding box center [467, 301] width 51 height 19
click at [472, 304] on input "23.95" at bounding box center [467, 301] width 51 height 19
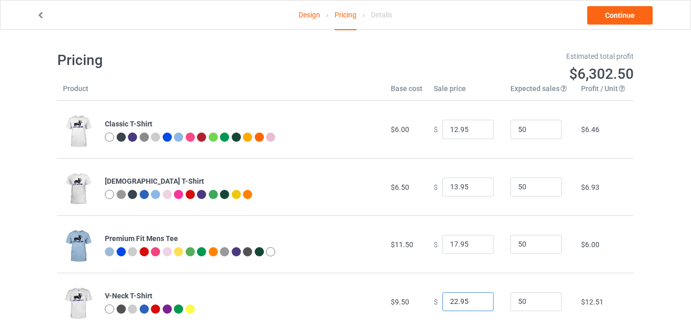
click at [472, 304] on input "22.95" at bounding box center [467, 301] width 51 height 19
click at [472, 304] on input "21.95" at bounding box center [467, 301] width 51 height 19
click at [472, 304] on input "20.95" at bounding box center [467, 301] width 51 height 19
click at [472, 304] on input "19.95" at bounding box center [467, 301] width 51 height 19
type input "18.95"
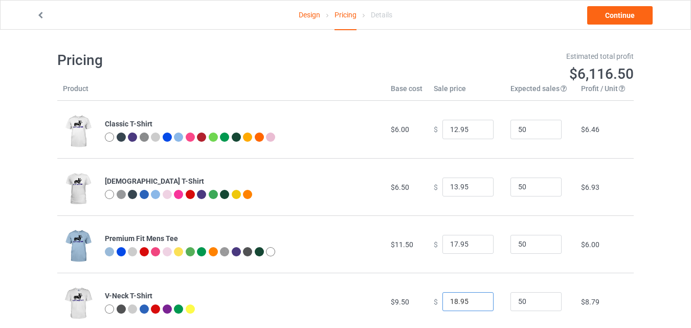
click at [472, 304] on input "18.95" at bounding box center [467, 301] width 51 height 19
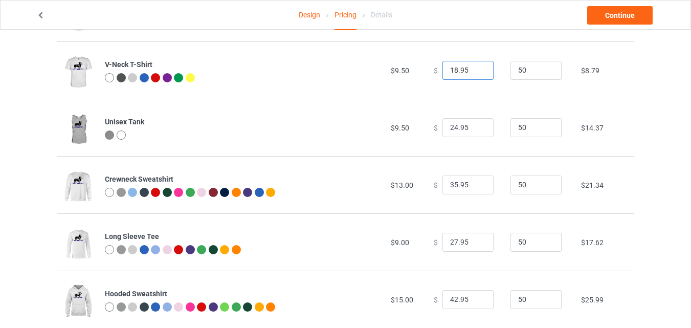
scroll to position [232, 0]
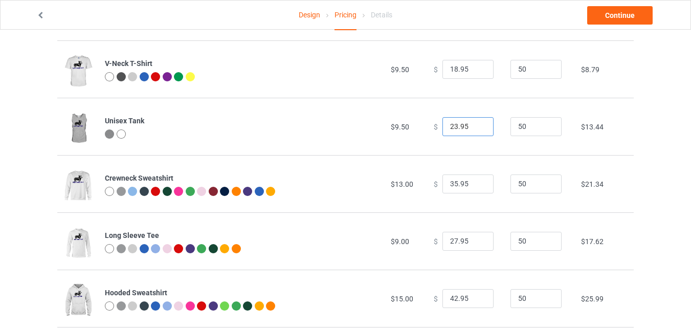
click at [476, 130] on input "23.95" at bounding box center [467, 126] width 51 height 19
click at [476, 130] on input "22.95" at bounding box center [467, 126] width 51 height 19
click at [476, 130] on input "21.95" at bounding box center [467, 126] width 51 height 19
click at [476, 130] on input "20.95" at bounding box center [467, 126] width 51 height 19
click at [476, 130] on input "19.95" at bounding box center [467, 126] width 51 height 19
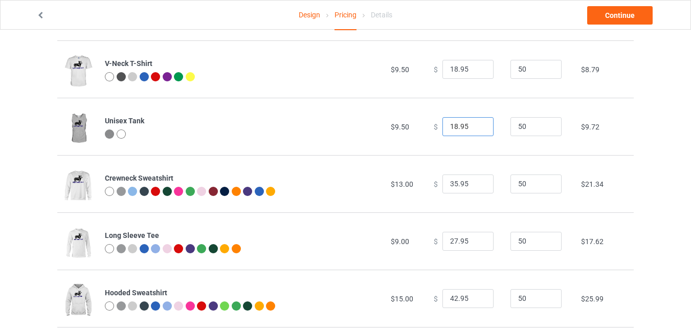
click at [476, 130] on input "18.95" at bounding box center [467, 126] width 51 height 19
click at [476, 130] on input "17.95" at bounding box center [467, 126] width 51 height 19
type input "16.95"
click at [476, 130] on input "16.95" at bounding box center [467, 126] width 51 height 19
click at [475, 187] on input "34.95" at bounding box center [467, 183] width 51 height 19
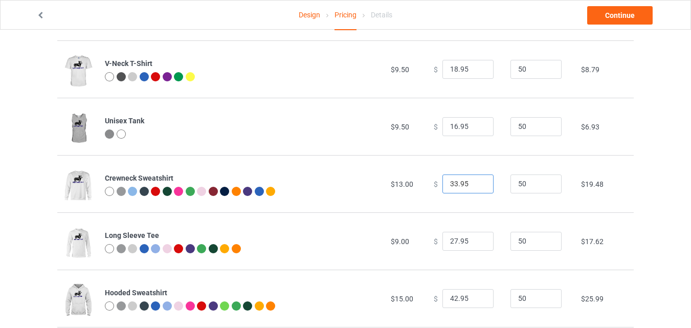
click at [475, 187] on input "33.95" at bounding box center [467, 183] width 51 height 19
click at [475, 187] on input "32.95" at bounding box center [467, 183] width 51 height 19
click at [475, 187] on input "31.95" at bounding box center [467, 183] width 51 height 19
click at [475, 187] on input "30.95" at bounding box center [467, 183] width 51 height 19
click at [475, 187] on input "22.95" at bounding box center [467, 183] width 51 height 19
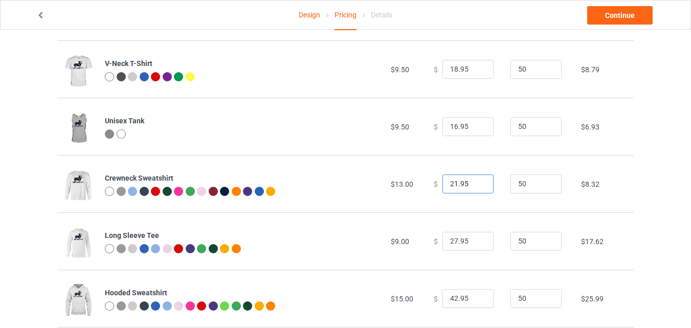
click at [475, 187] on input "21.95" at bounding box center [467, 183] width 51 height 19
click at [475, 187] on input "20.95" at bounding box center [467, 183] width 51 height 19
type input "19.95"
click at [475, 187] on input "19.95" at bounding box center [467, 183] width 51 height 19
click at [476, 242] on input "26.95" at bounding box center [467, 241] width 51 height 19
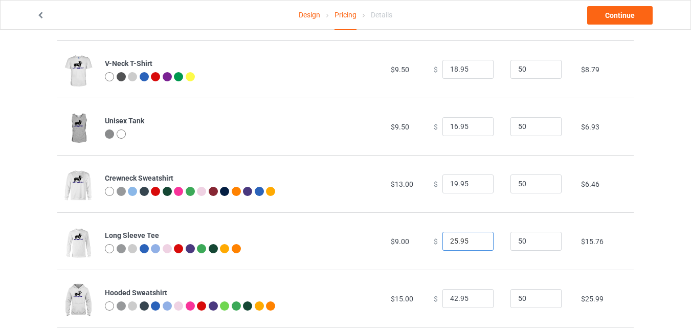
click at [476, 242] on input "25.95" at bounding box center [467, 241] width 51 height 19
click at [476, 242] on input "24.95" at bounding box center [467, 241] width 51 height 19
drag, startPoint x: 476, startPoint y: 242, endPoint x: 477, endPoint y: 179, distance: 62.9
type input "38.95"
click at [477, 232] on input "38.95" at bounding box center [467, 241] width 51 height 19
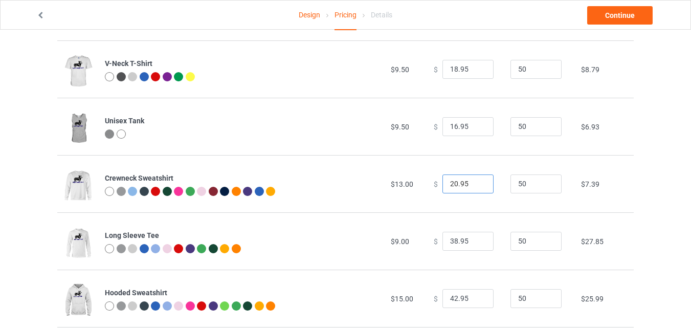
type input "20.95"
click at [477, 180] on input "20.95" at bounding box center [467, 183] width 51 height 19
click at [475, 244] on input "37.95" at bounding box center [467, 241] width 51 height 19
click at [475, 244] on input "26.95" at bounding box center [467, 241] width 51 height 19
click at [475, 244] on input "25.95" at bounding box center [467, 241] width 51 height 19
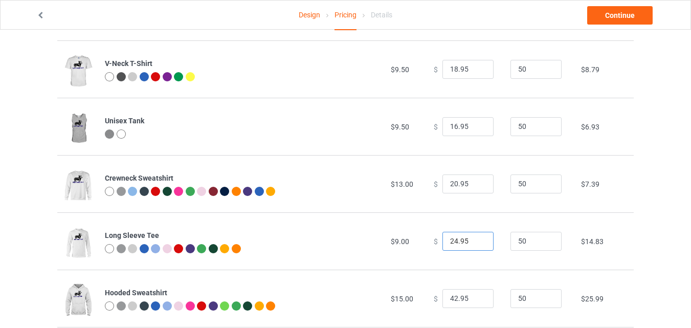
click at [475, 244] on input "24.95" at bounding box center [467, 241] width 51 height 19
click at [475, 244] on input "23.95" at bounding box center [467, 241] width 51 height 19
click at [475, 244] on input "22.95" at bounding box center [467, 241] width 51 height 19
click at [475, 244] on input "21.95" at bounding box center [467, 241] width 51 height 19
click at [475, 244] on input "20.95" at bounding box center [467, 241] width 51 height 19
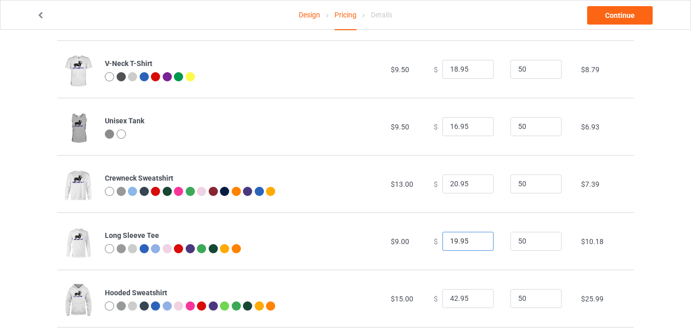
click at [475, 244] on input "19.95" at bounding box center [467, 241] width 51 height 19
click at [475, 244] on input "18.95" at bounding box center [467, 241] width 51 height 19
click at [475, 244] on input "17.95" at bounding box center [467, 241] width 51 height 19
type input "16.95"
click at [475, 244] on input "16.95" at bounding box center [467, 241] width 51 height 19
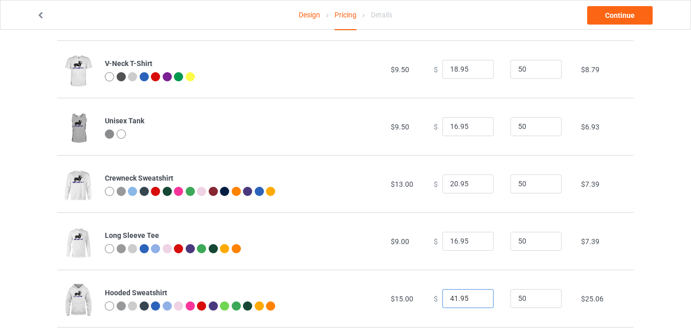
click at [477, 301] on input "41.95" at bounding box center [467, 298] width 51 height 19
click at [477, 301] on input "40.95" at bounding box center [467, 298] width 51 height 19
click at [477, 301] on input "30.95" at bounding box center [467, 298] width 51 height 19
click at [477, 301] on input "29.95" at bounding box center [467, 298] width 51 height 19
click at [477, 301] on input "28.95" at bounding box center [467, 298] width 51 height 19
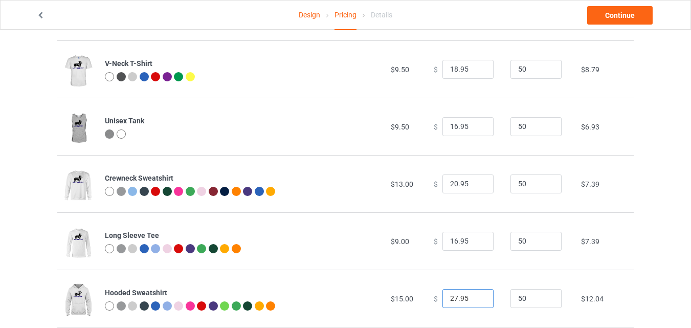
click at [477, 301] on input "27.95" at bounding box center [467, 298] width 51 height 19
click at [477, 301] on input "26.95" at bounding box center [467, 298] width 51 height 19
click at [477, 301] on input "25.95" at bounding box center [467, 298] width 51 height 19
click at [477, 301] on input "24.95" at bounding box center [467, 298] width 51 height 19
click at [477, 301] on input "23.95" at bounding box center [467, 298] width 51 height 19
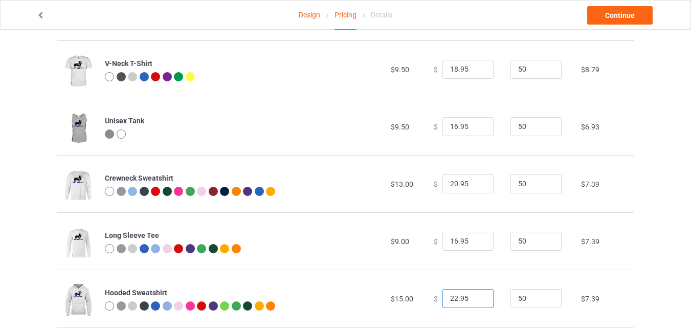
type input "22.95"
click at [477, 301] on input "22.95" at bounding box center [467, 298] width 51 height 19
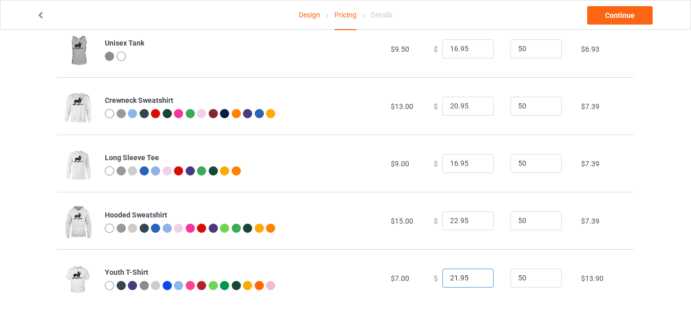
click at [476, 281] on input "21.95" at bounding box center [467, 277] width 51 height 19
click at [476, 281] on input "20.95" at bounding box center [467, 277] width 51 height 19
click at [476, 281] on input "19.95" at bounding box center [467, 277] width 51 height 19
click at [476, 281] on input "18.95" at bounding box center [467, 277] width 51 height 19
click at [476, 281] on input "17.95" at bounding box center [467, 277] width 51 height 19
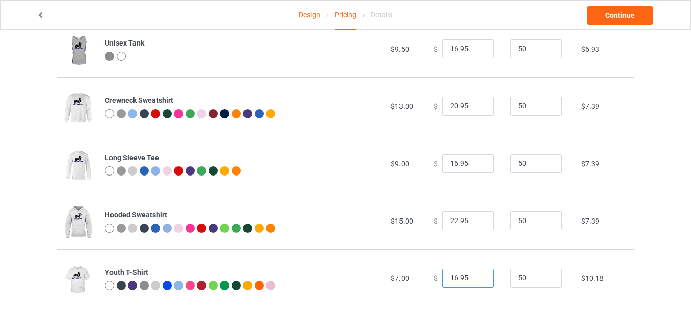
click at [476, 281] on input "16.95" at bounding box center [467, 277] width 51 height 19
click at [476, 281] on input "15.95" at bounding box center [467, 277] width 51 height 19
type input "14.95"
click at [476, 281] on input "14.95" at bounding box center [467, 277] width 51 height 19
click at [628, 13] on link "Continue" at bounding box center [619, 15] width 65 height 18
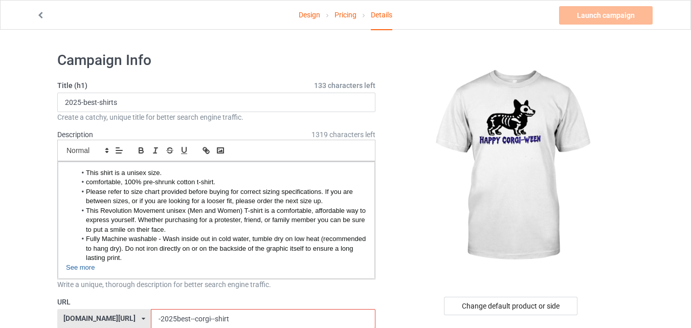
scroll to position [70, 0]
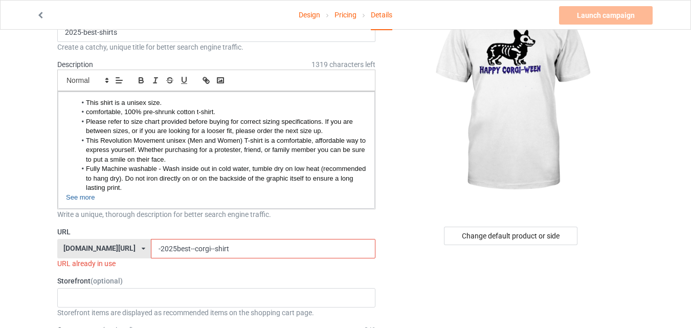
click at [169, 248] on input "-2025best--corgi--shirt" at bounding box center [263, 248] width 224 height 19
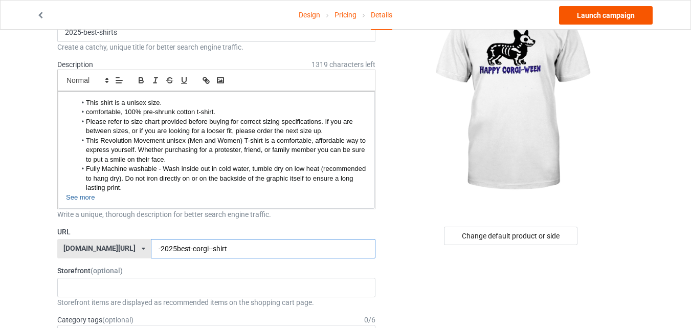
type input "-2025best-corgi--shirt"
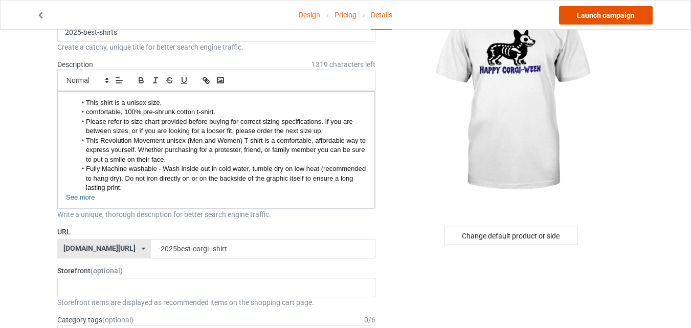
click at [608, 16] on link "Launch campaign" at bounding box center [606, 15] width 94 height 18
